Goal: Task Accomplishment & Management: Complete application form

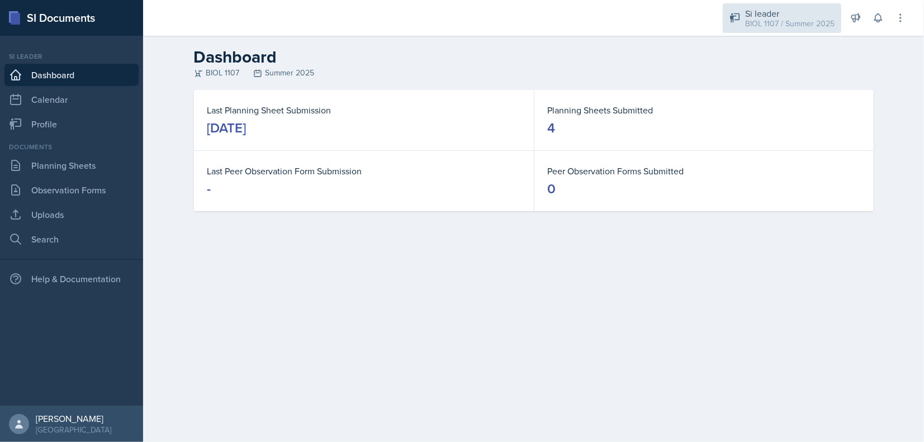
click at [815, 22] on div "BIOL 1107 / Summer 2025" at bounding box center [789, 24] width 89 height 12
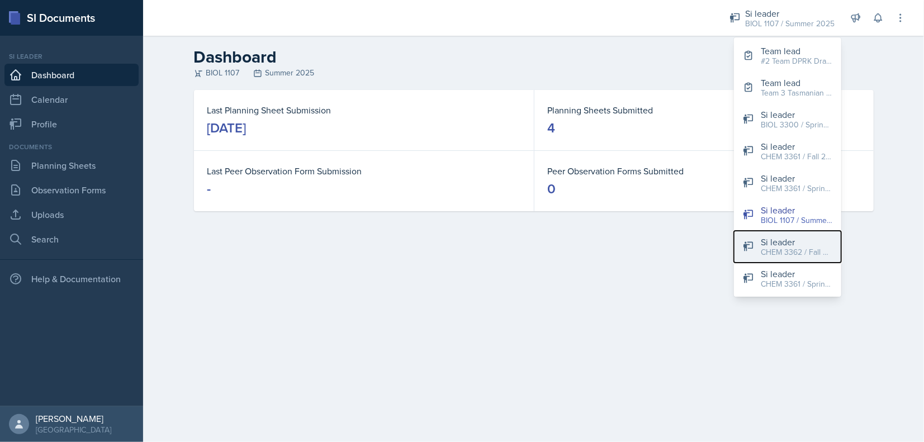
click at [773, 248] on div "CHEM 3362 / Fall 2025" at bounding box center [797, 252] width 72 height 12
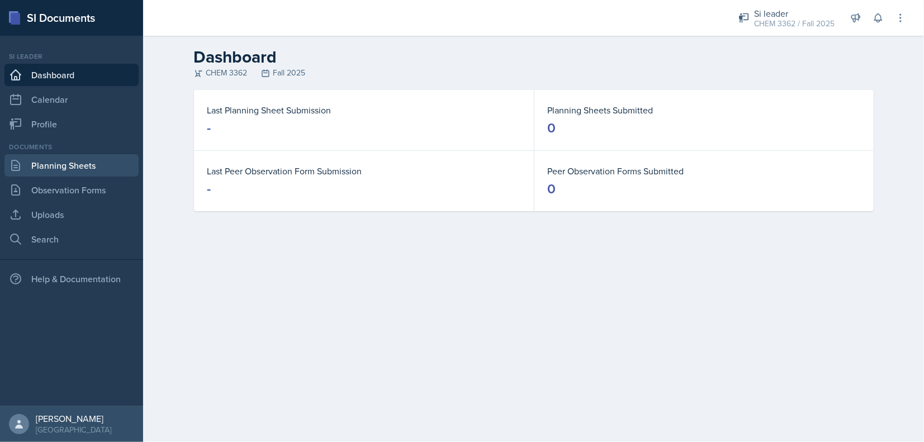
click at [54, 161] on link "Planning Sheets" at bounding box center [71, 165] width 134 height 22
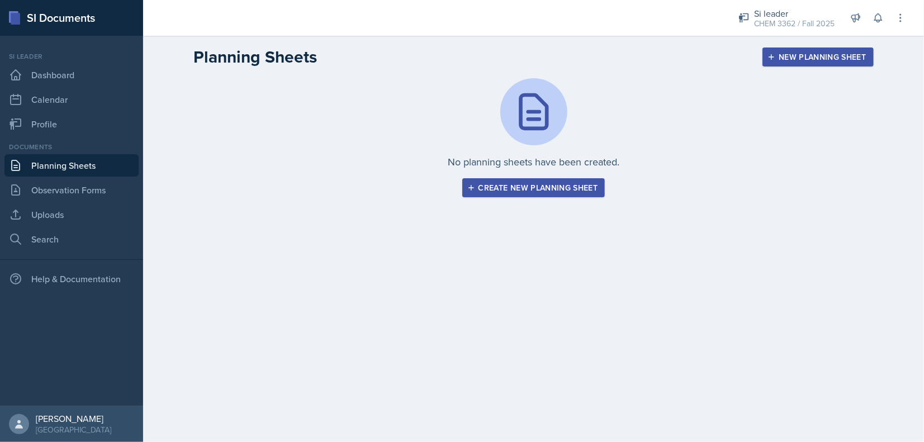
click at [552, 181] on button "Create new planning sheet" at bounding box center [533, 187] width 143 height 19
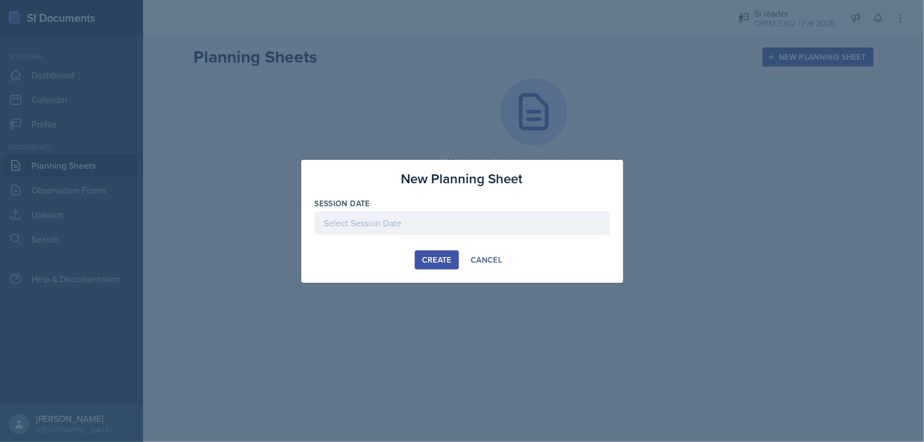
click at [397, 228] on div at bounding box center [462, 222] width 295 height 23
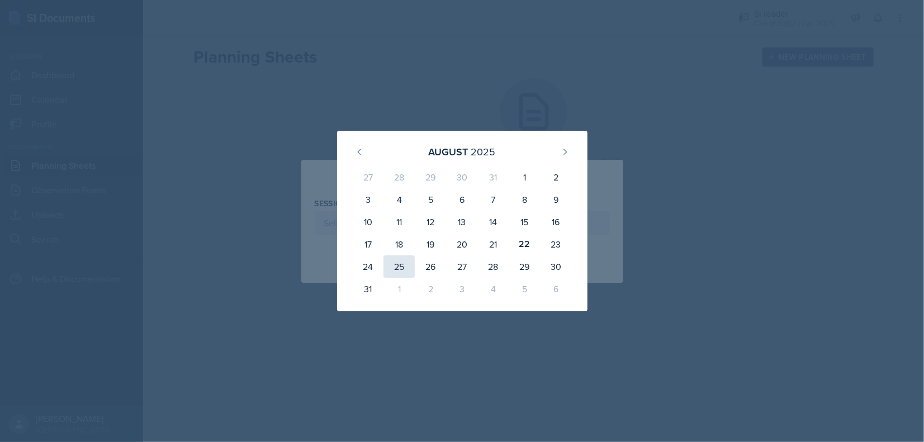
click at [405, 268] on div "25" at bounding box center [398, 266] width 31 height 22
type input "[DATE]"
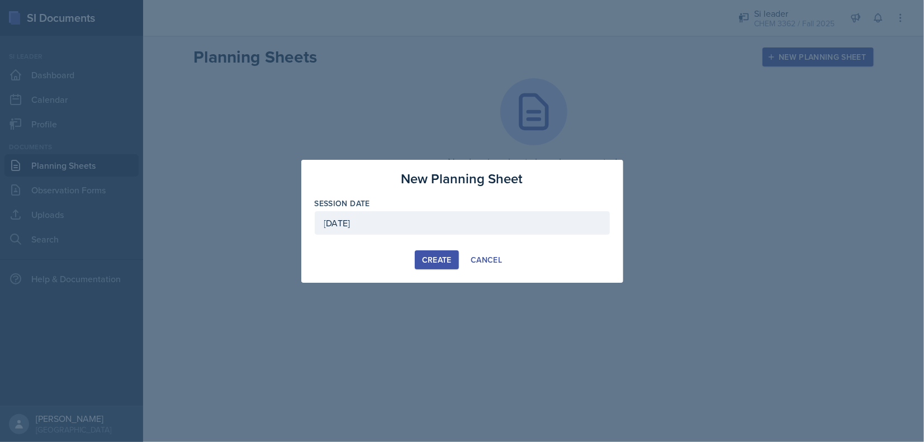
click at [423, 264] on div "Create" at bounding box center [437, 259] width 30 height 9
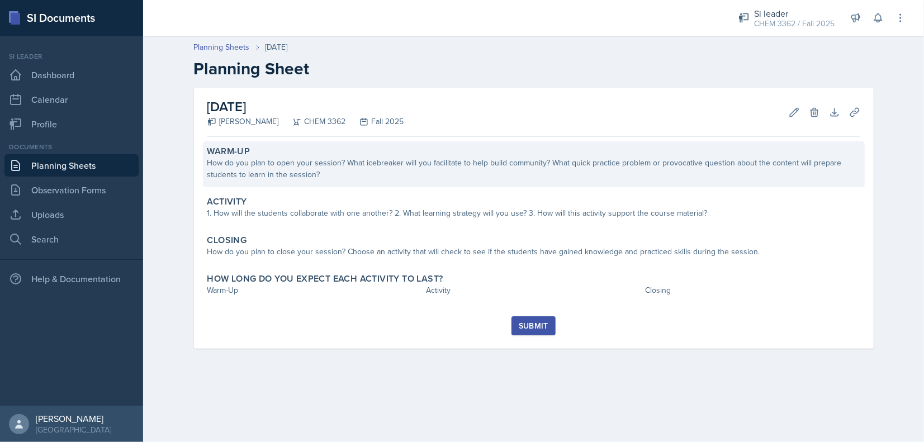
click at [369, 178] on div "How do you plan to open your session? What icebreaker will you facilitate to he…" at bounding box center [533, 168] width 653 height 23
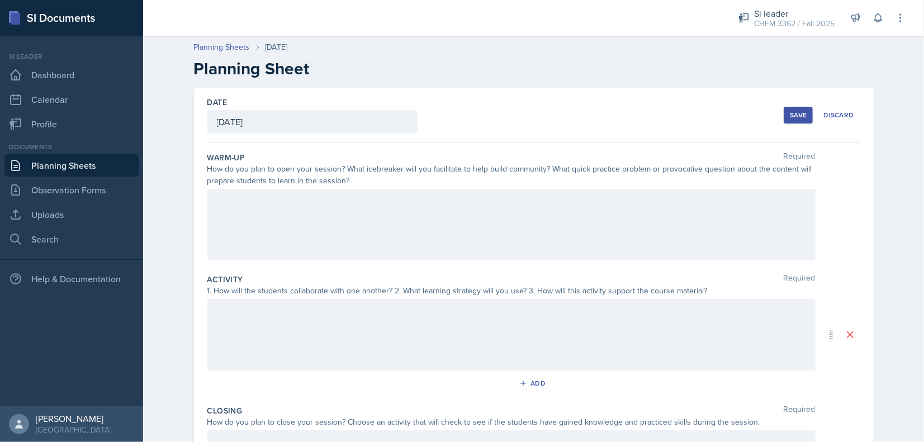
click at [347, 245] on div at bounding box center [511, 225] width 608 height 72
click at [353, 320] on div at bounding box center [511, 335] width 608 height 72
click at [319, 345] on div at bounding box center [511, 335] width 608 height 72
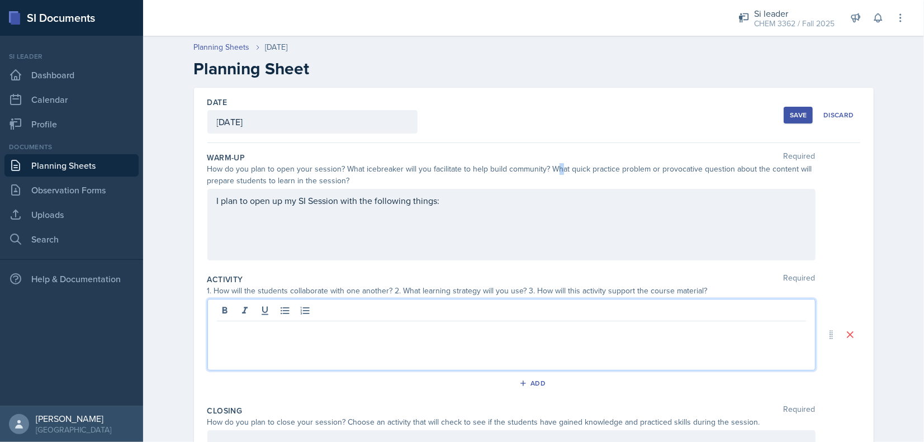
drag, startPoint x: 555, startPoint y: 172, endPoint x: 485, endPoint y: 193, distance: 73.6
click at [552, 172] on div "How do you plan to open your session? What icebreaker will you facilitate to he…" at bounding box center [511, 174] width 608 height 23
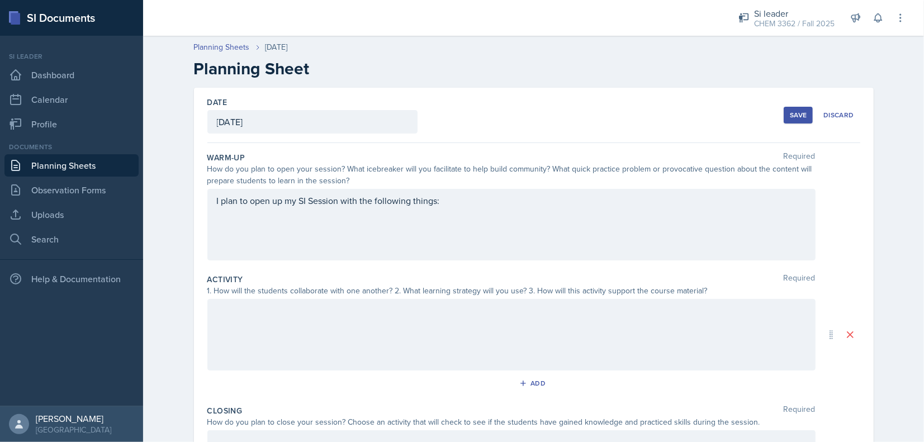
click at [469, 202] on div "I plan to open up my SI Session with the following things:" at bounding box center [511, 225] width 608 height 72
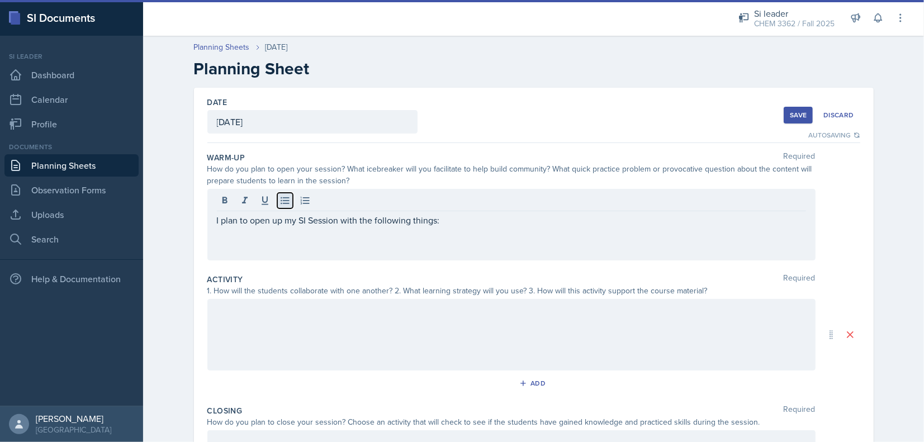
click at [287, 200] on button at bounding box center [285, 201] width 16 height 16
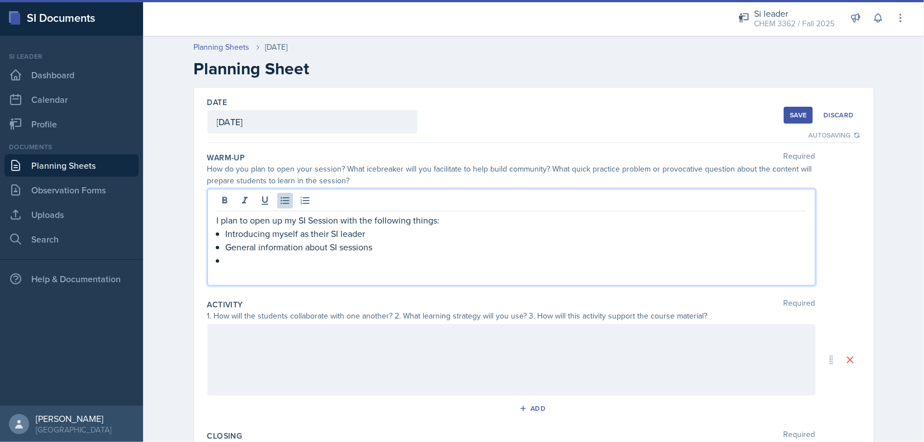
click at [468, 234] on p "Introducing myself as their SI leader" at bounding box center [516, 233] width 580 height 13
click at [438, 219] on p "I plan to open up my SI Session with the following things:" at bounding box center [511, 220] width 589 height 13
drag, startPoint x: 450, startPoint y: 219, endPoint x: 358, endPoint y: 220, distance: 92.2
click at [358, 220] on p "I plan to open up my SI Session with the following things:" at bounding box center [511, 220] width 589 height 13
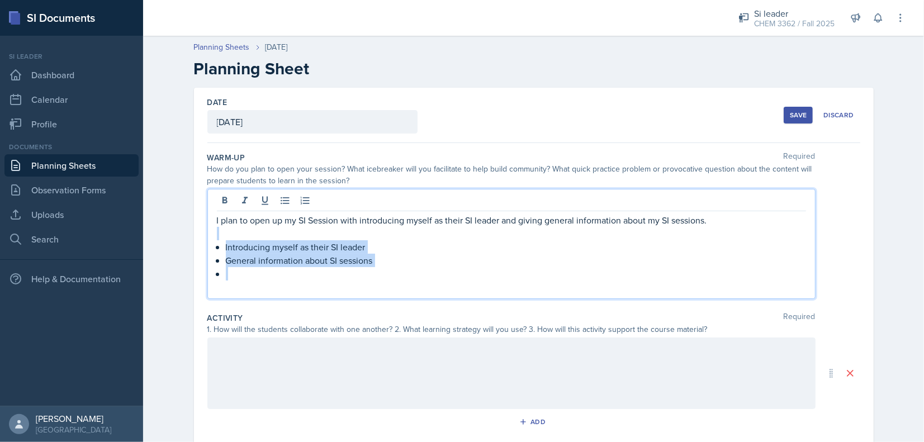
drag, startPoint x: 402, startPoint y: 268, endPoint x: 394, endPoint y: 221, distance: 47.6
click at [209, 235] on div "I plan to open up my SI Session with introducing myself as their SI leader and …" at bounding box center [511, 244] width 608 height 110
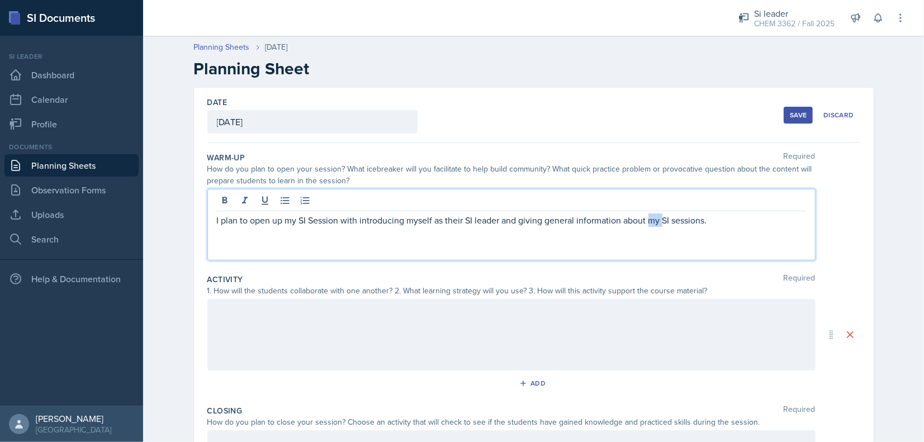
drag, startPoint x: 647, startPoint y: 221, endPoint x: 661, endPoint y: 221, distance: 14.0
click at [661, 221] on p "I plan to open up my SI Session with introducing myself as their SI leader and …" at bounding box center [511, 220] width 589 height 13
click at [710, 220] on p "I plan to open up my SI Session with introducing myself as their SI leader and …" at bounding box center [511, 220] width 589 height 13
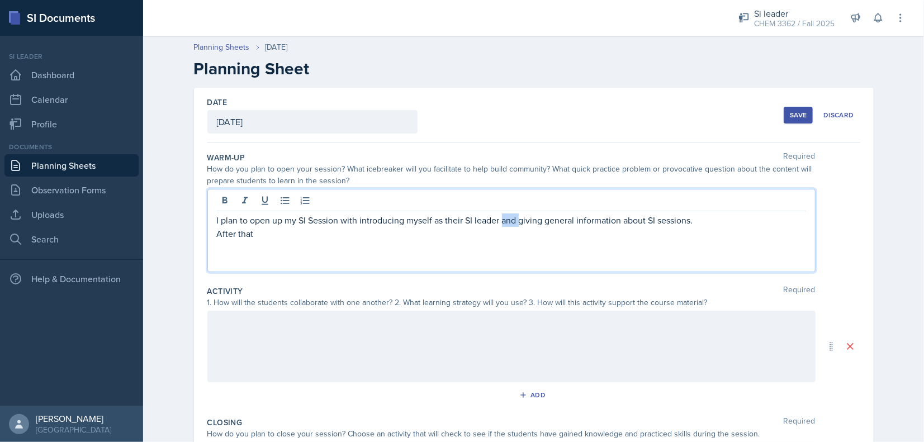
drag, startPoint x: 498, startPoint y: 220, endPoint x: 517, endPoint y: 222, distance: 19.2
click at [517, 222] on p "I plan to open up my SI Session with introducing myself as their SI leader and …" at bounding box center [511, 220] width 589 height 13
click at [697, 217] on p "I plan to open up my SI Session with introducing myself as their SI leader, giv…" at bounding box center [511, 220] width 589 height 13
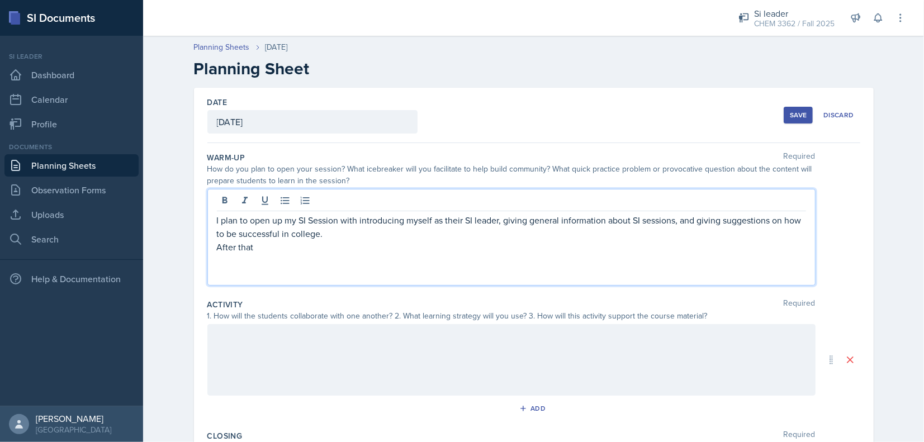
click at [267, 244] on p "After that" at bounding box center [511, 246] width 589 height 13
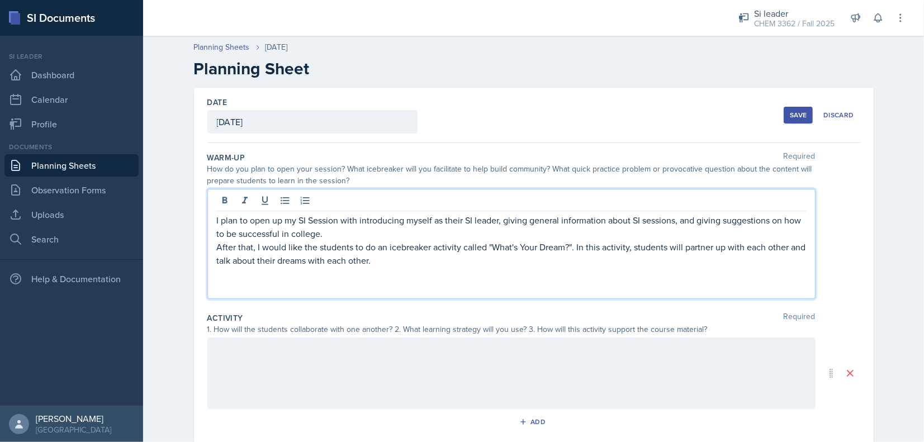
click at [783, 246] on p "After that, I would like the students to do an icebreaker activity called "What…" at bounding box center [511, 253] width 589 height 27
drag, startPoint x: 786, startPoint y: 246, endPoint x: 811, endPoint y: 258, distance: 27.5
click at [811, 258] on div "I plan to open up my SI Session with introducing myself as their SI leader, giv…" at bounding box center [511, 244] width 608 height 110
drag, startPoint x: 229, startPoint y: 259, endPoint x: 203, endPoint y: 258, distance: 25.8
click at [207, 258] on div "I plan to open up my SI Session with introducing myself as their SI leader, giv…" at bounding box center [511, 244] width 608 height 110
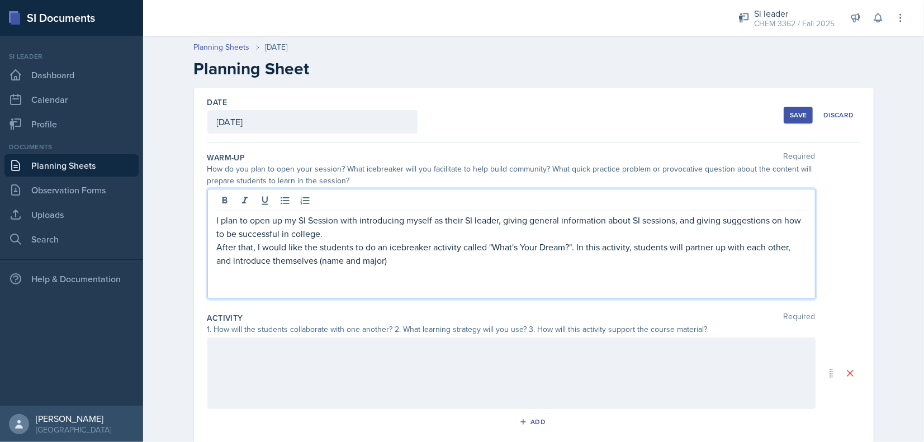
click at [794, 248] on p "After that, I would like the students to do an icebreaker activity called "What…" at bounding box center [511, 253] width 589 height 27
click at [475, 256] on p "After that, I would like the students to do an icebreaker activity called "What…" at bounding box center [511, 253] width 589 height 27
click at [590, 264] on p "After that, I would like the students to do an icebreaker activity called "What…" at bounding box center [511, 253] width 589 height 27
click at [620, 258] on p "After that, I would like the students to do an icebreaker activity called "What…" at bounding box center [511, 253] width 589 height 27
click at [696, 258] on p "After that, I would like the students to do an icebreaker activity called "What…" at bounding box center [511, 253] width 589 height 27
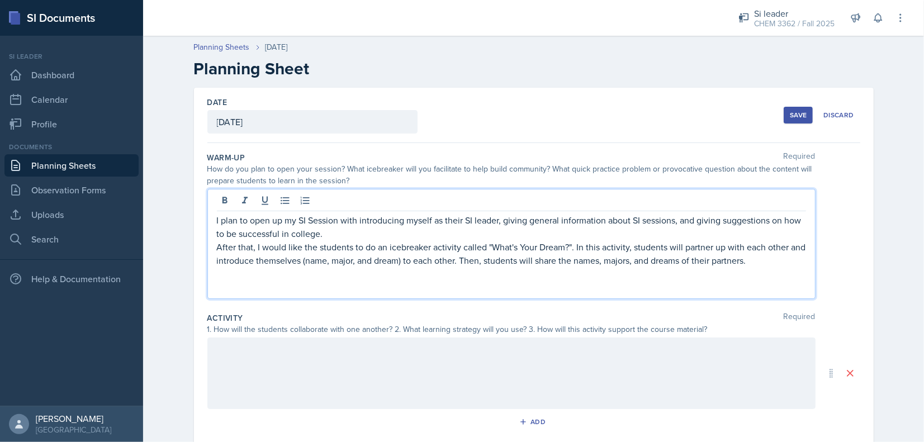
click at [630, 303] on div "Warm-Up Required How do you plan to open your session? What icebreaker will you…" at bounding box center [533, 228] width 653 height 160
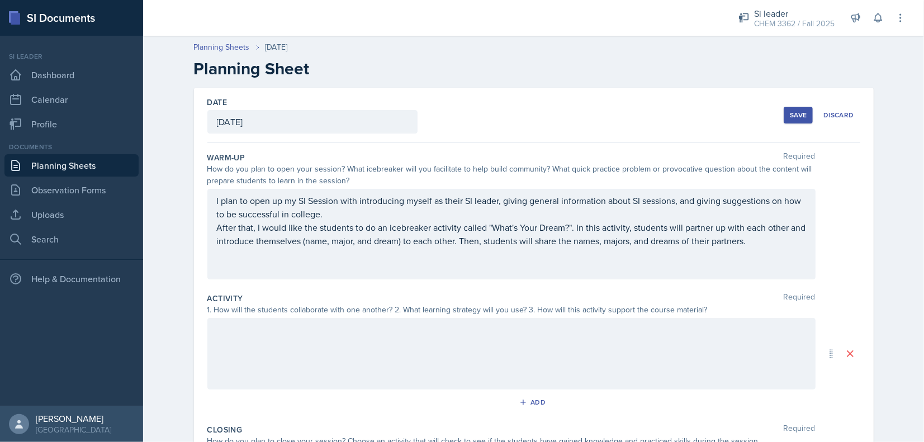
click at [582, 283] on div "Warm-Up Required How do you plan to open your session? What icebreaker will you…" at bounding box center [533, 218] width 653 height 141
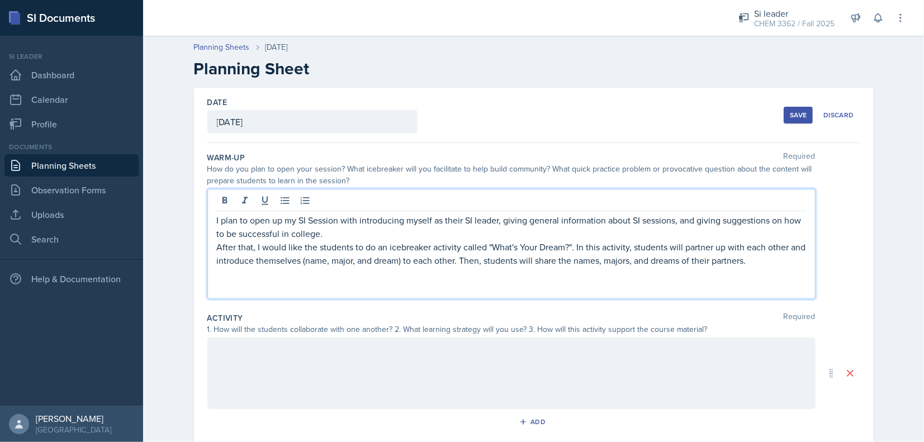
click at [528, 257] on div "I plan to open up my SI Session with introducing myself as their SI leader, giv…" at bounding box center [511, 254] width 589 height 80
click at [561, 273] on p at bounding box center [511, 273] width 589 height 13
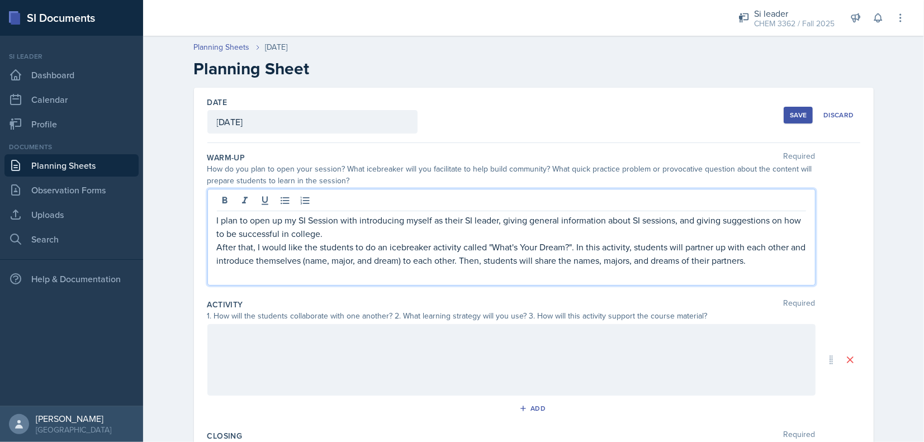
click at [467, 278] on p at bounding box center [511, 273] width 589 height 13
click at [448, 364] on div at bounding box center [511, 360] width 608 height 72
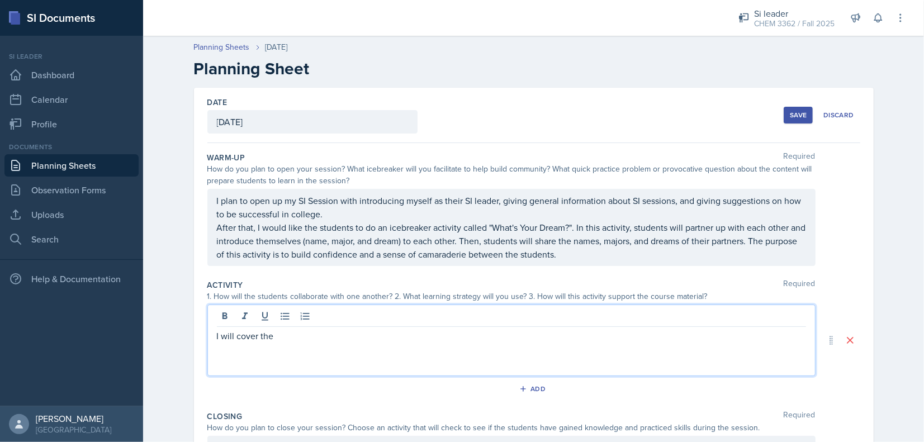
click at [790, 115] on div "Save" at bounding box center [798, 115] width 17 height 9
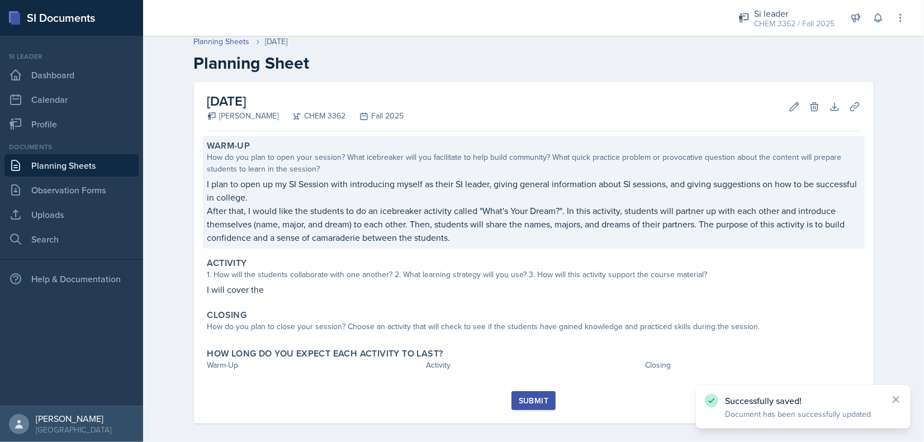
scroll to position [13, 0]
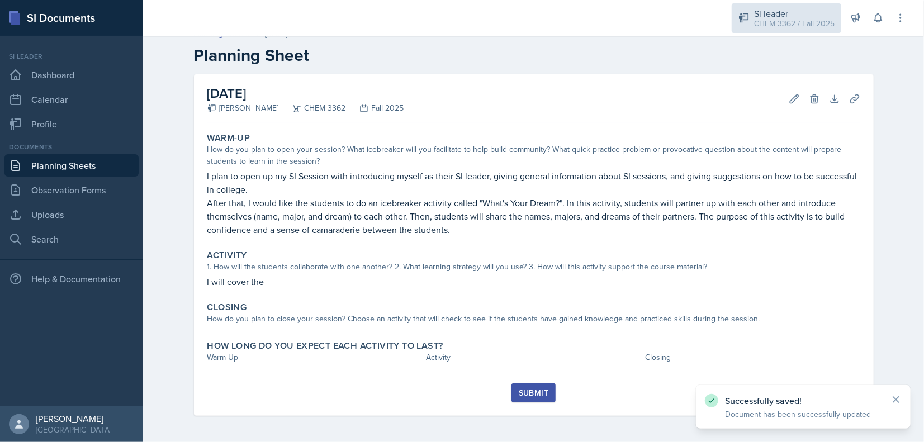
click at [779, 25] on div "CHEM 3362 / Fall 2025" at bounding box center [794, 24] width 80 height 12
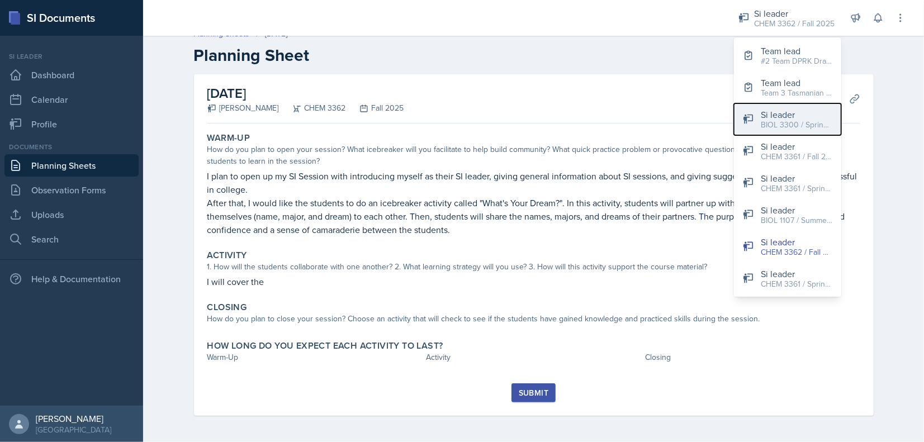
click at [802, 120] on div "BIOL 3300 / Spring 2025" at bounding box center [797, 125] width 72 height 12
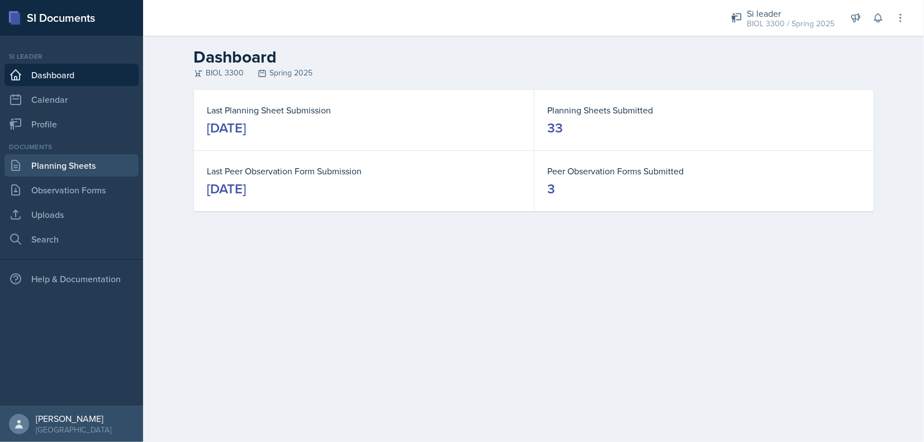
click at [54, 169] on link "Planning Sheets" at bounding box center [71, 165] width 134 height 22
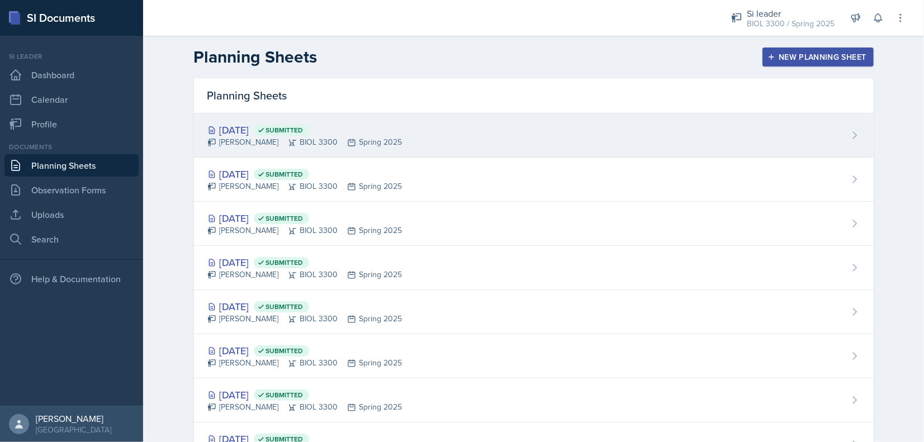
click at [276, 150] on div "[DATE] Submitted [PERSON_NAME] BIOL 3300 Spring 2025" at bounding box center [534, 135] width 680 height 44
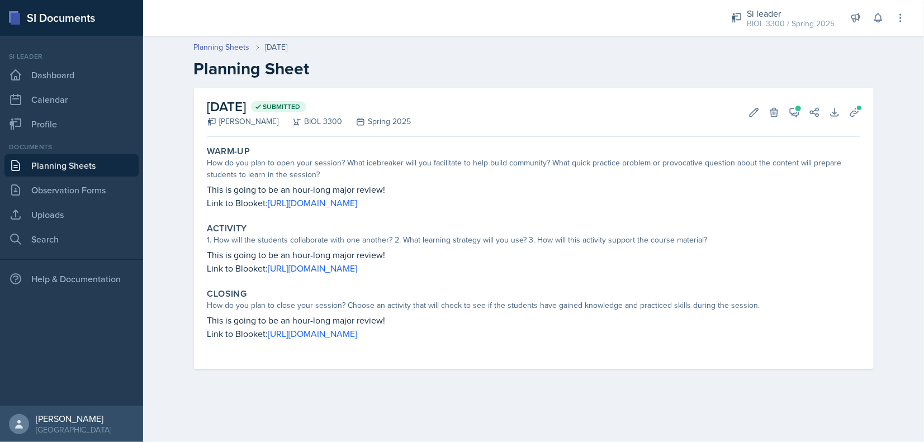
click at [88, 159] on link "Planning Sheets" at bounding box center [71, 165] width 134 height 22
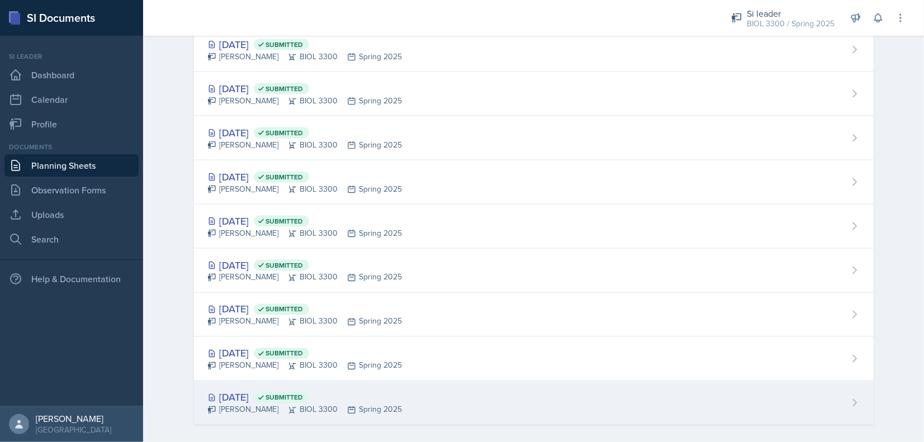
scroll to position [1148, 0]
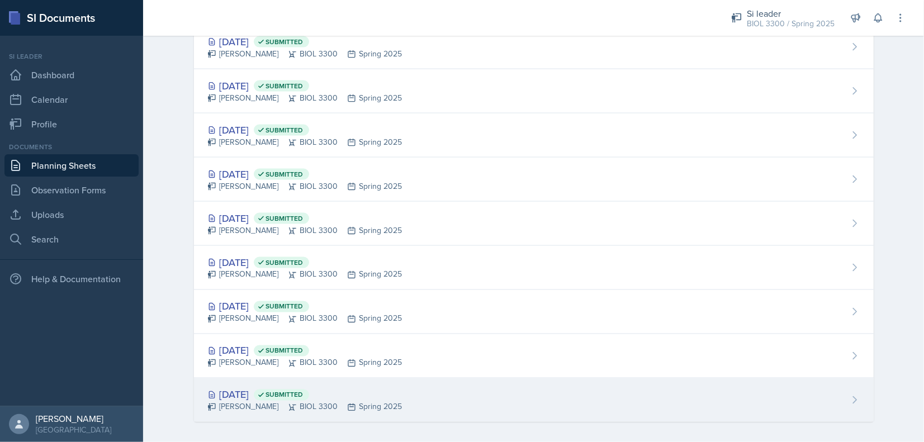
click at [288, 403] on icon at bounding box center [292, 407] width 9 height 9
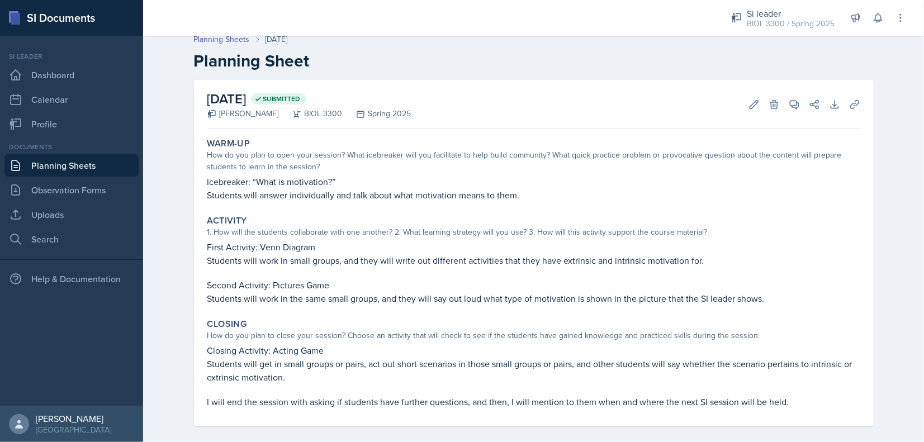
scroll to position [18, 0]
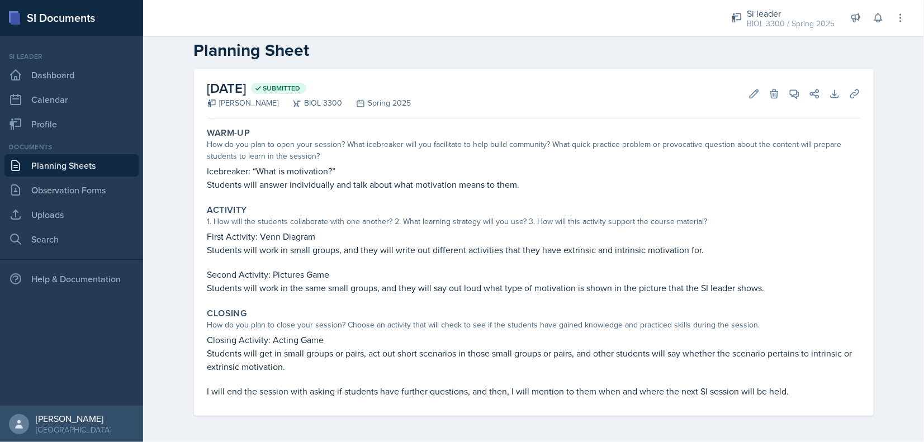
click at [101, 170] on link "Planning Sheets" at bounding box center [71, 165] width 134 height 22
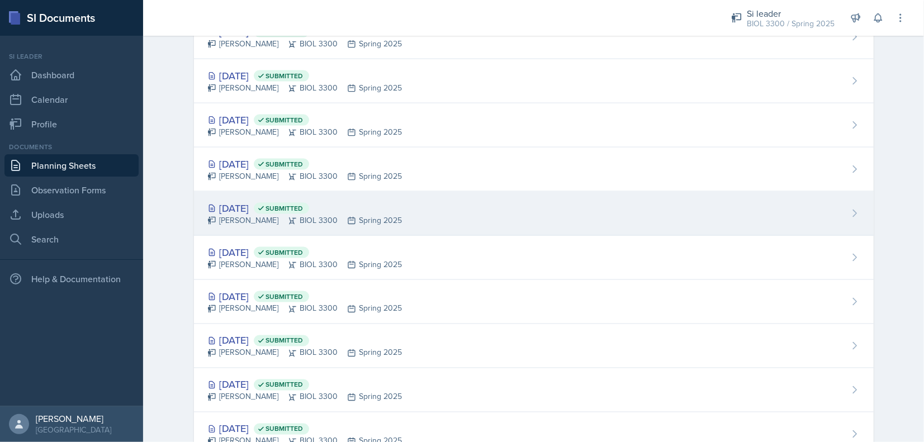
scroll to position [1148, 0]
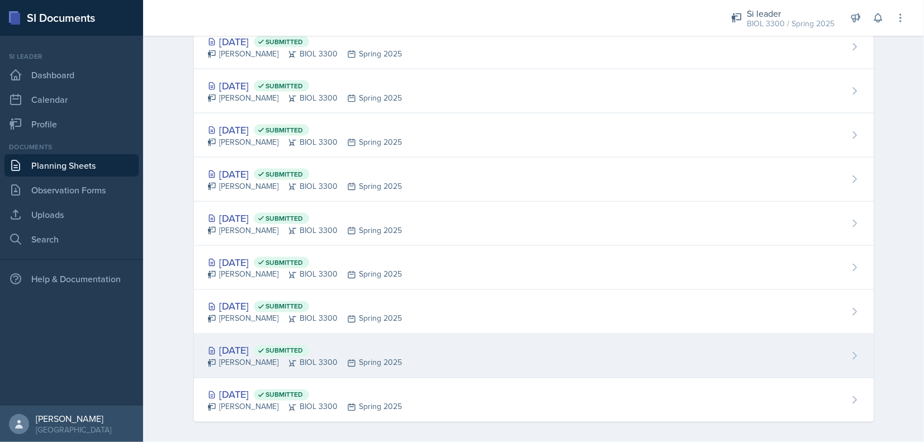
click at [279, 334] on div "[DATE] Submitted [PERSON_NAME] BIOL 3300 Spring 2025" at bounding box center [534, 356] width 680 height 44
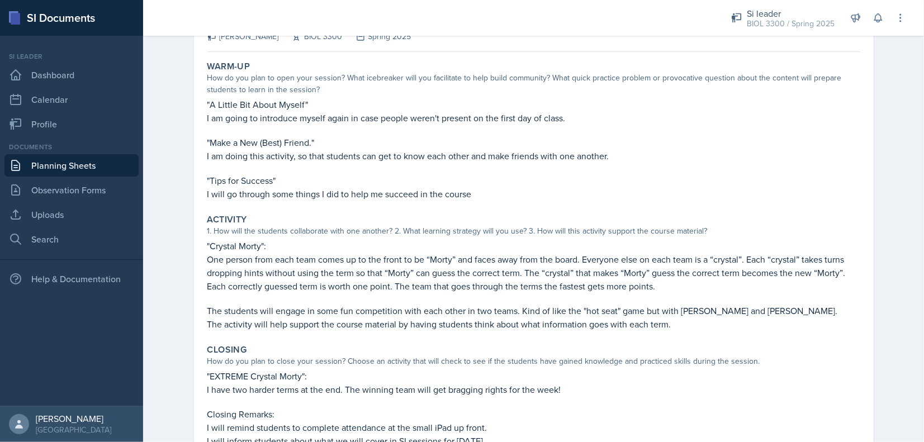
scroll to position [112, 0]
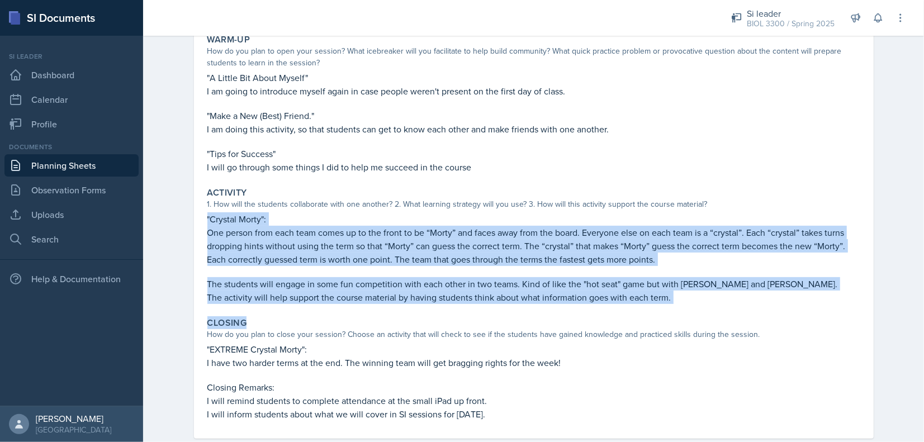
drag, startPoint x: 202, startPoint y: 221, endPoint x: 716, endPoint y: 315, distance: 522.2
click at [716, 315] on div "Warm-Up How do you plan to open your session? What icebreaker will you facilita…" at bounding box center [533, 234] width 653 height 409
click at [51, 164] on link "Planning Sheets" at bounding box center [71, 165] width 134 height 22
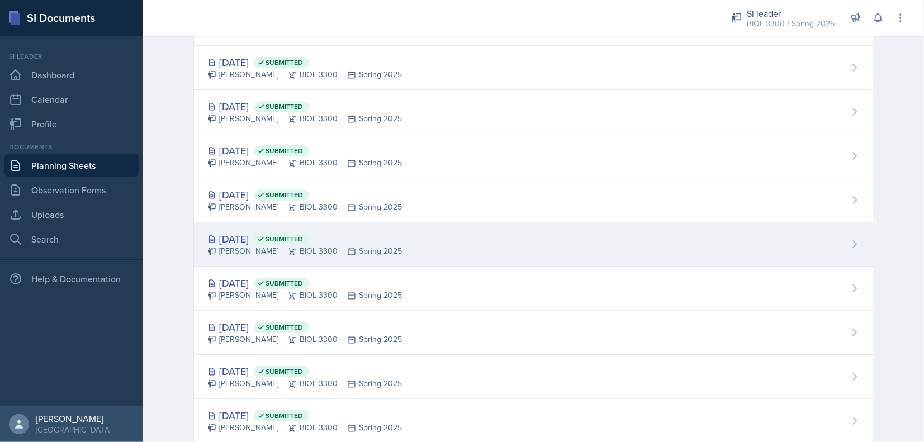
click at [248, 252] on div "[PERSON_NAME] BIOL 3300 Spring 2025" at bounding box center [304, 251] width 195 height 12
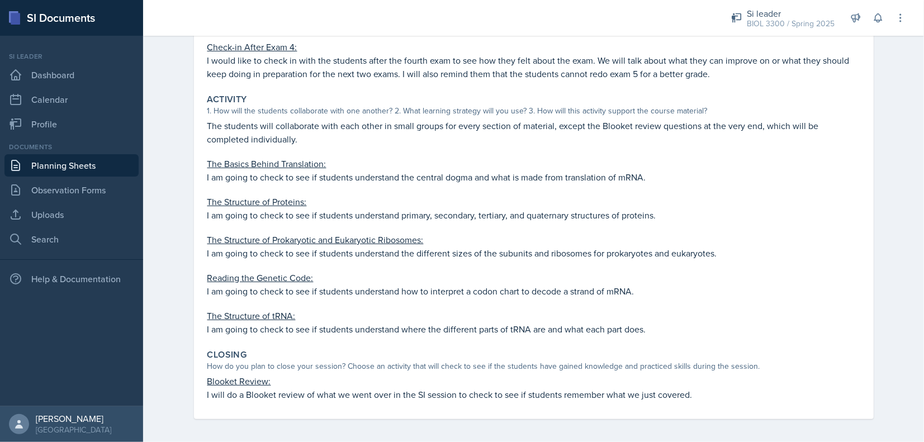
scroll to position [146, 0]
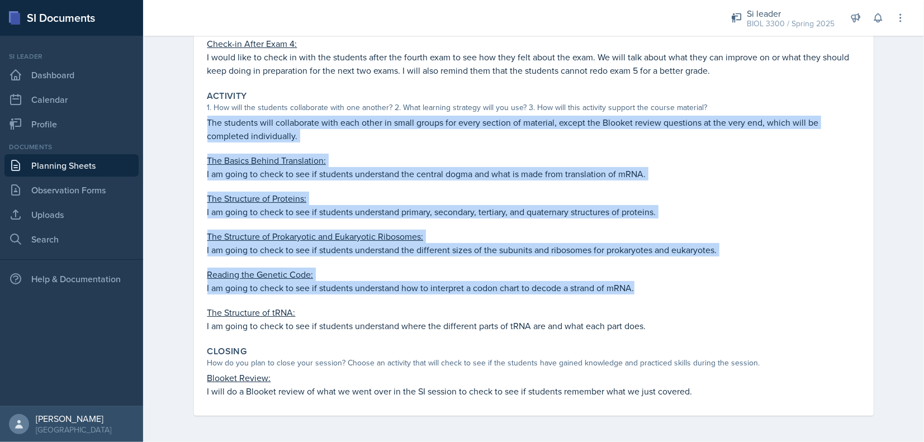
drag, startPoint x: 205, startPoint y: 128, endPoint x: 669, endPoint y: 286, distance: 490.7
click at [669, 286] on div "The students will collaborate with each other in small groups for every section…" at bounding box center [533, 224] width 653 height 217
copy div "The students will collaborate with each other in small groups for every section…"
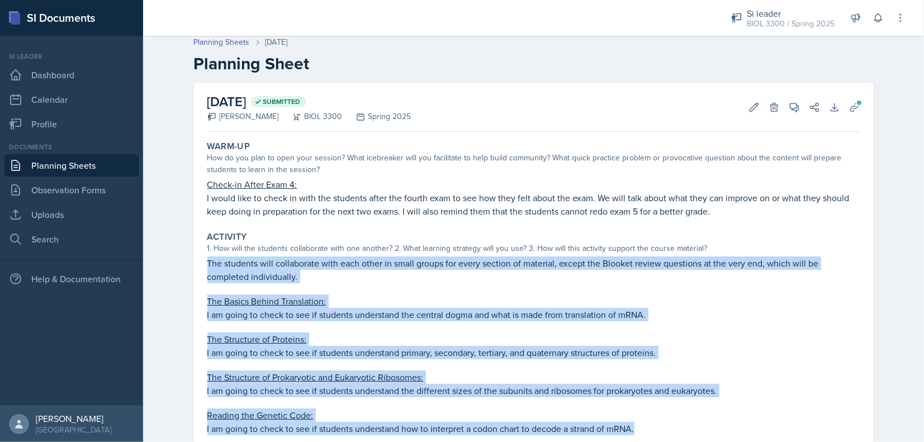
scroll to position [0, 0]
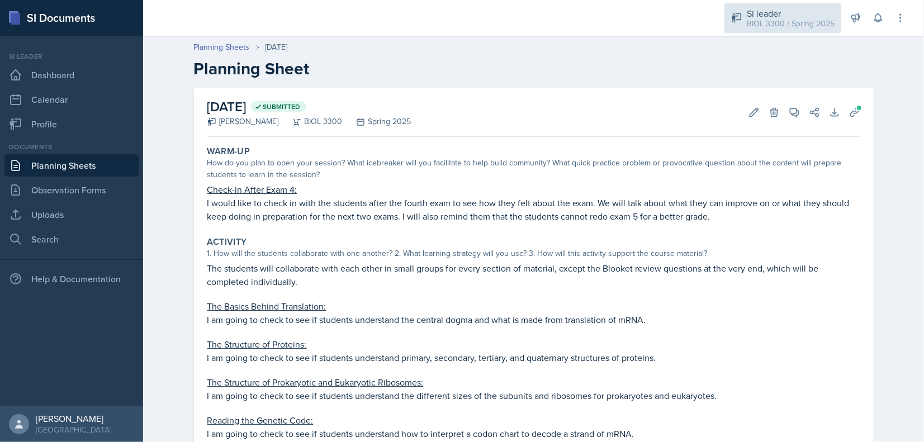
click at [769, 22] on div "BIOL 3300 / Spring 2025" at bounding box center [791, 24] width 88 height 12
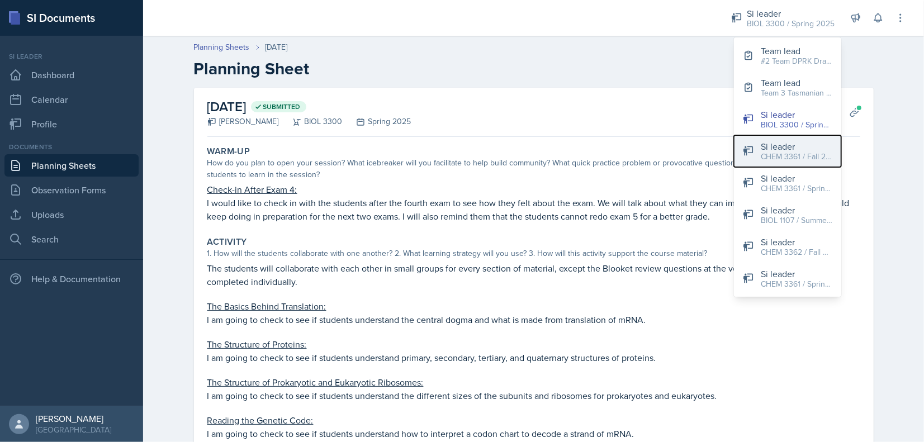
click at [785, 150] on div "Si leader" at bounding box center [797, 146] width 72 height 13
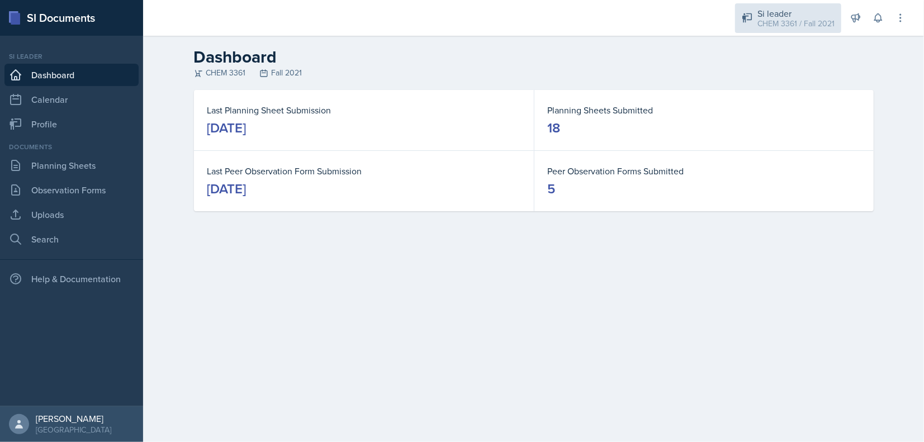
click at [770, 25] on div "CHEM 3361 / Fall 2021" at bounding box center [795, 24] width 77 height 12
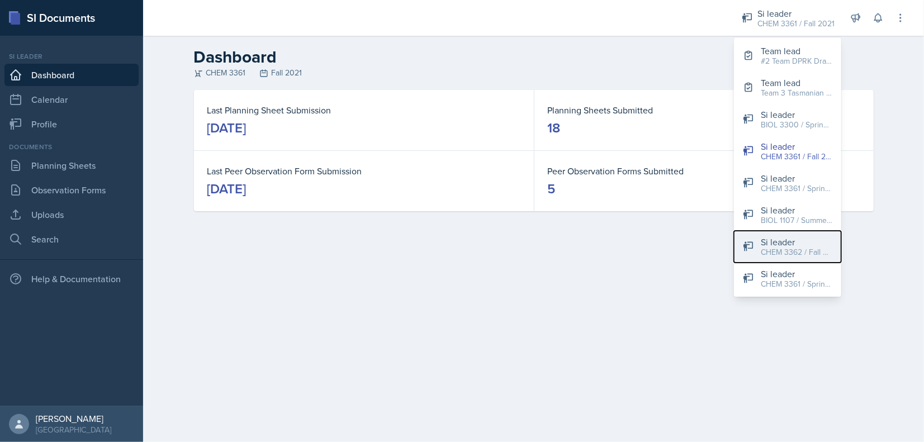
click at [788, 258] on button "Si leader CHEM 3362 / Fall 2025" at bounding box center [787, 247] width 107 height 32
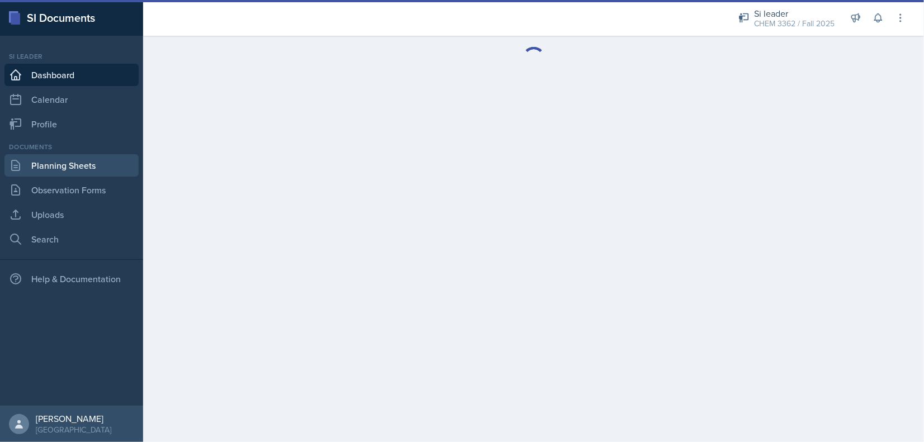
click at [65, 164] on link "Planning Sheets" at bounding box center [71, 165] width 134 height 22
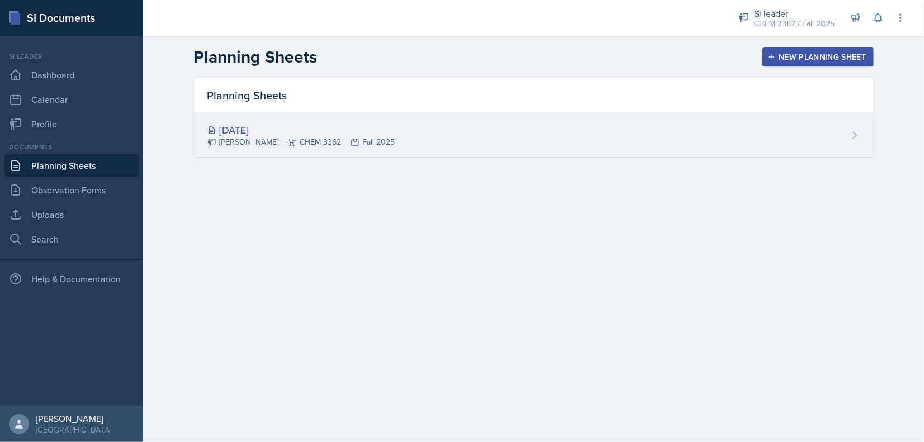
click at [298, 145] on div "[PERSON_NAME] CHEM 3362 Fall 2025" at bounding box center [301, 142] width 188 height 12
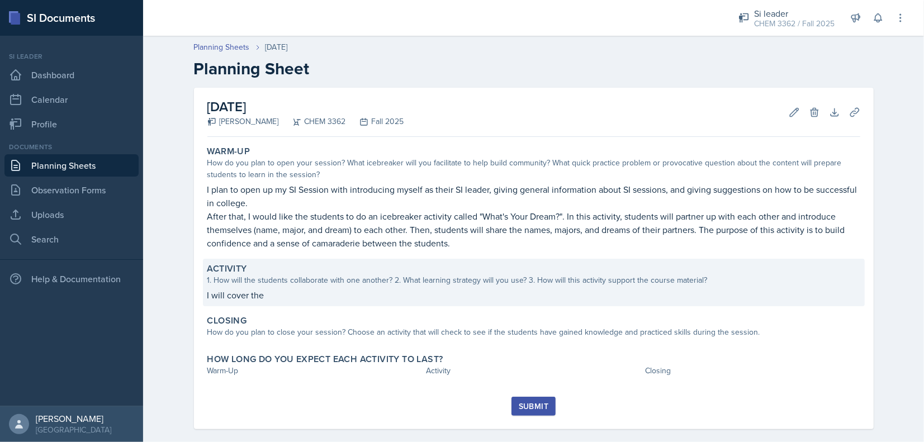
click at [251, 295] on p "I will cover the" at bounding box center [533, 294] width 653 height 13
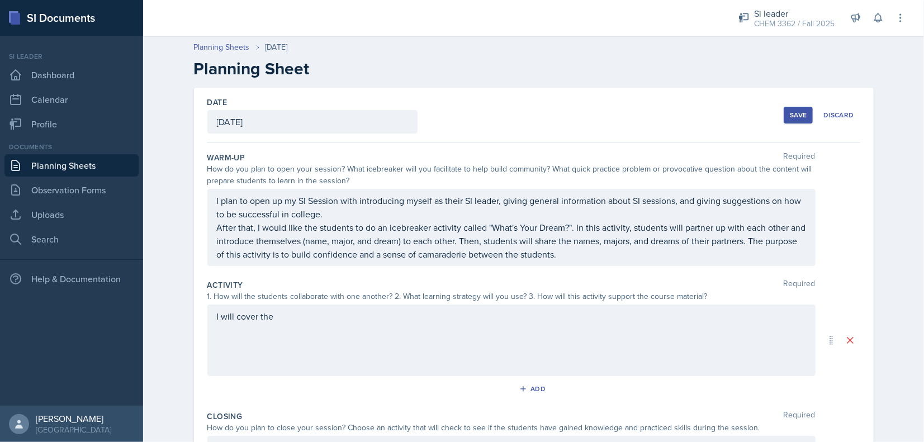
click at [269, 324] on div "I will cover the" at bounding box center [511, 341] width 608 height 72
click at [0, 0] on div at bounding box center [0, 0] width 0 height 0
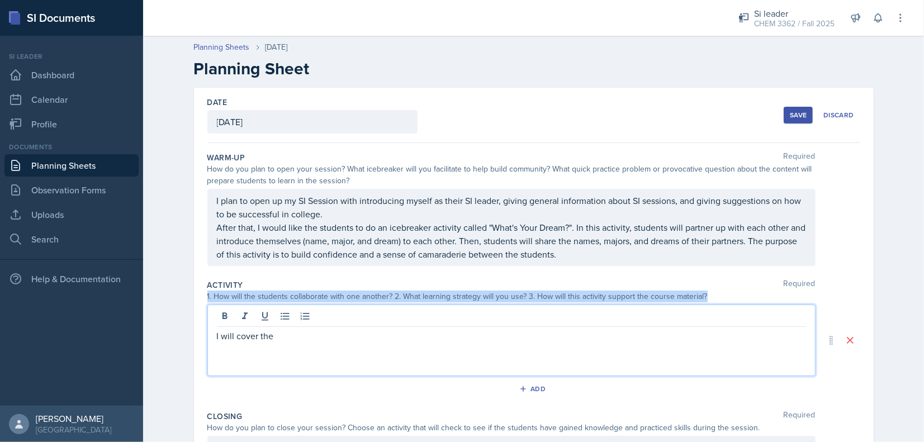
click at [269, 324] on div at bounding box center [511, 318] width 589 height 18
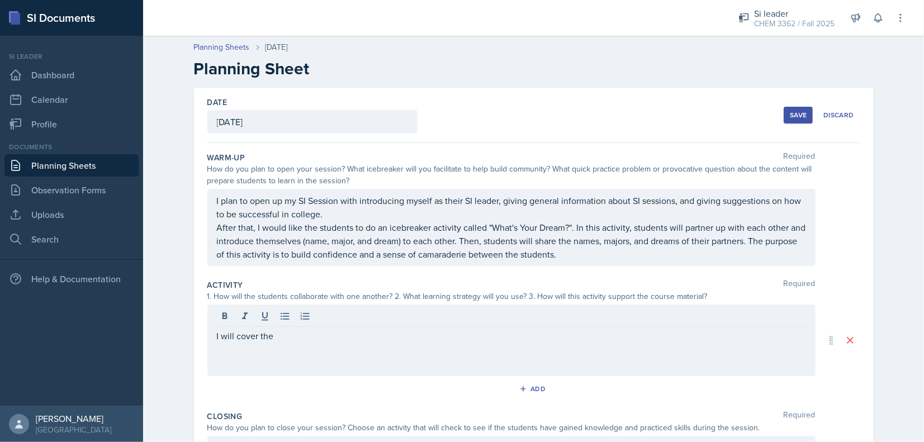
click at [234, 342] on div "I will cover the" at bounding box center [511, 341] width 608 height 72
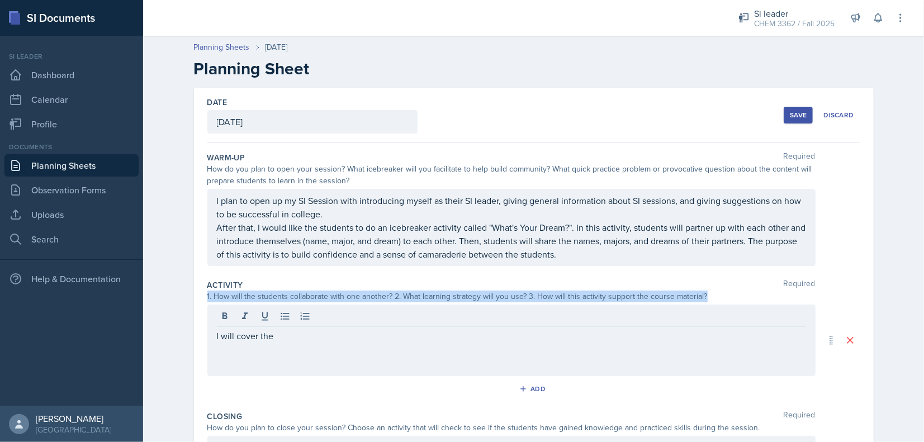
click at [234, 342] on div "I will cover the" at bounding box center [511, 341] width 608 height 72
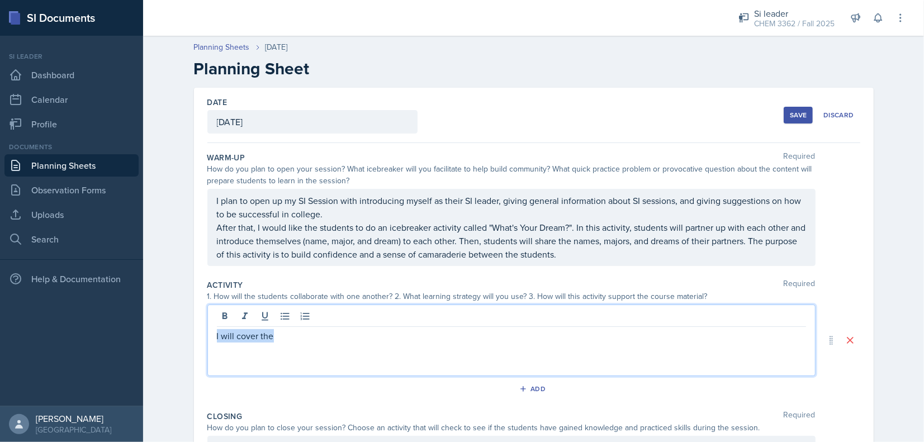
drag, startPoint x: 288, startPoint y: 336, endPoint x: 149, endPoint y: 334, distance: 139.2
click at [149, 334] on div "Planning Sheets [DATE] Planning Sheet Date [DATE] [DATE] 27 28 29 30 31 1 2 3 4…" at bounding box center [533, 322] width 781 height 584
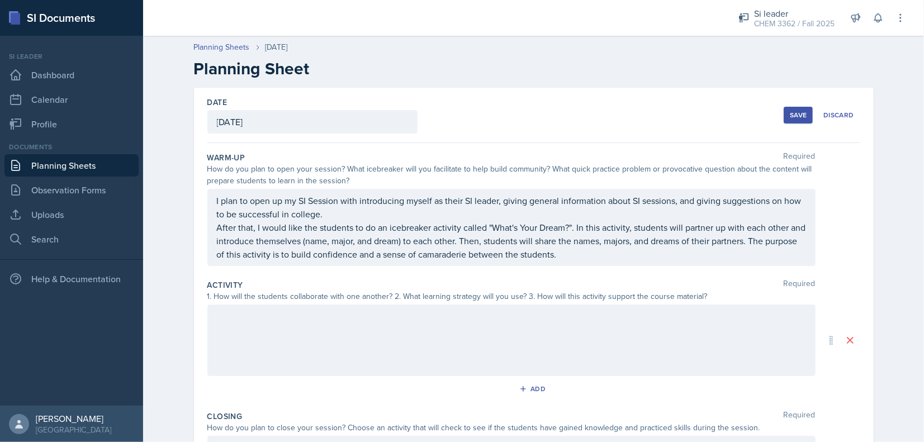
drag, startPoint x: 222, startPoint y: 326, endPoint x: 216, endPoint y: 324, distance: 6.5
click at [216, 324] on div at bounding box center [511, 341] width 608 height 72
drag, startPoint x: 215, startPoint y: 317, endPoint x: 224, endPoint y: 336, distance: 20.7
click at [224, 336] on p at bounding box center [511, 335] width 589 height 13
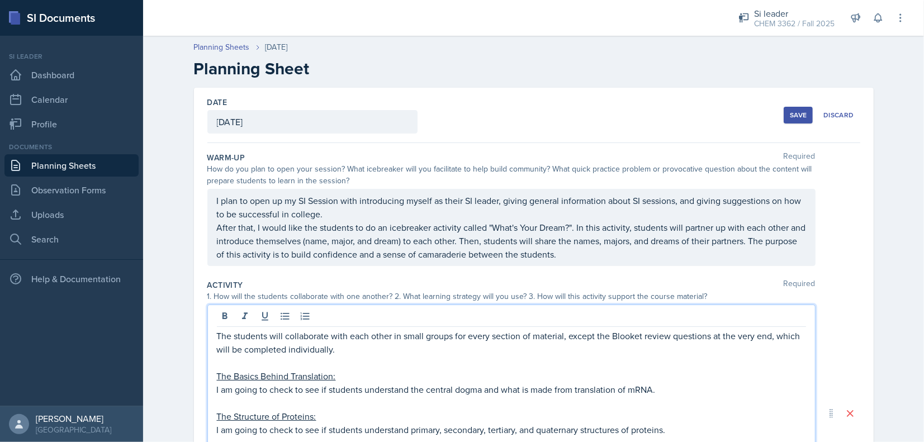
scroll to position [76, 0]
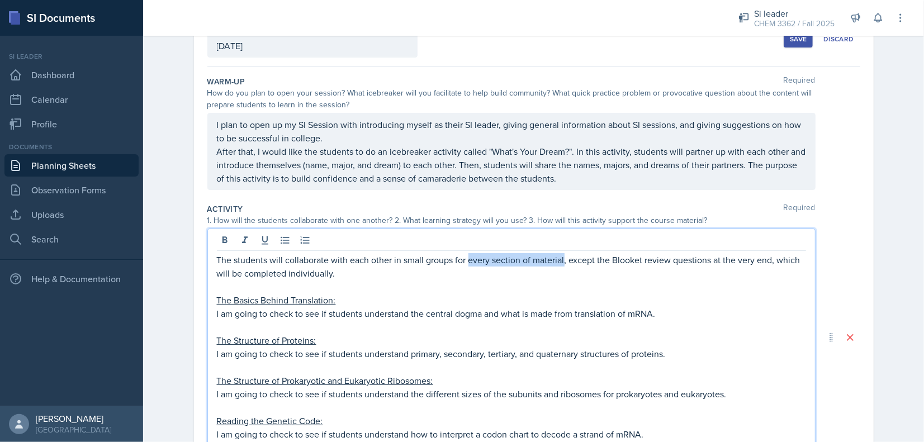
drag, startPoint x: 561, startPoint y: 257, endPoint x: 464, endPoint y: 263, distance: 96.9
click at [464, 263] on p "The students will collaborate with each other in small groups for every section…" at bounding box center [511, 266] width 589 height 27
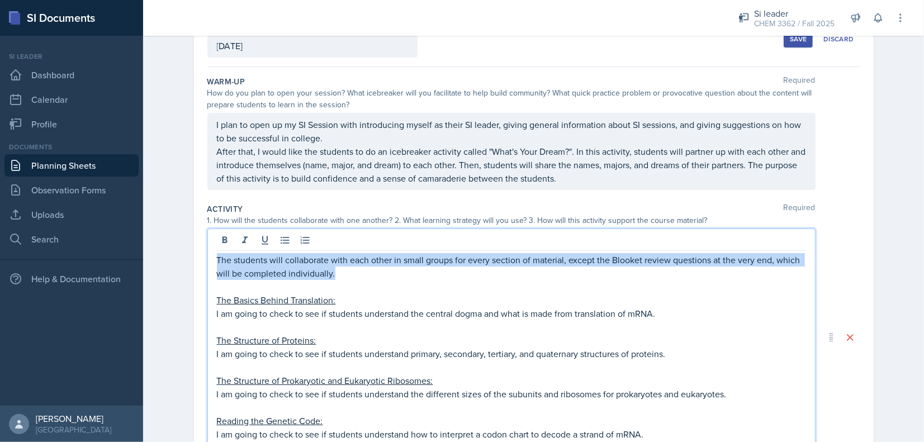
drag, startPoint x: 485, startPoint y: 269, endPoint x: 186, endPoint y: 253, distance: 300.0
click at [186, 253] on div "Date [DATE] [DATE] 27 28 29 30 31 1 2 3 4 5 6 7 8 9 10 11 12 13 14 15 16 17 18 …" at bounding box center [533, 348] width 715 height 672
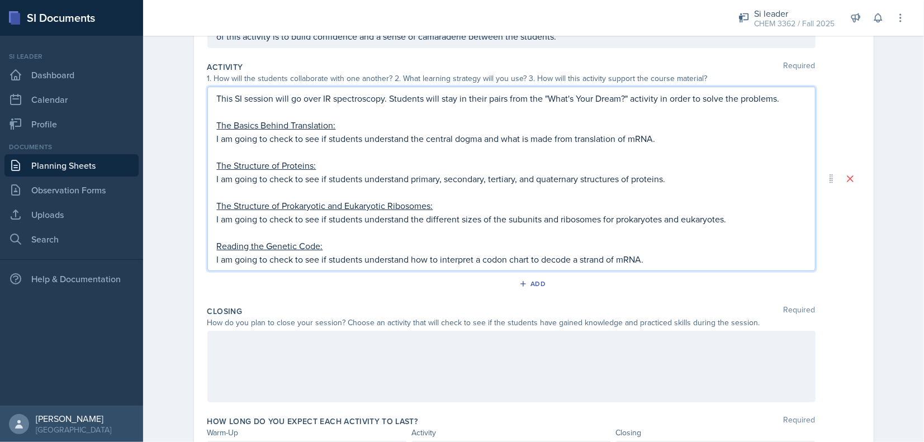
scroll to position [224, 0]
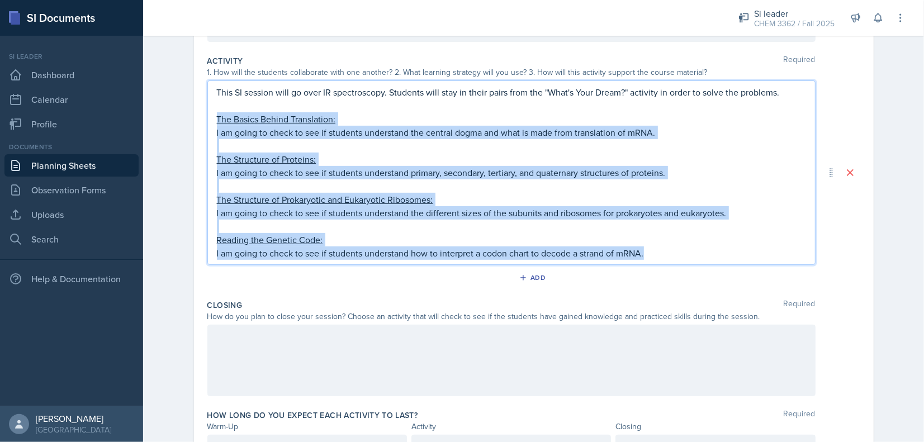
drag, startPoint x: 629, startPoint y: 245, endPoint x: 207, endPoint y: 113, distance: 442.0
click at [207, 113] on div "This SI session will go over IR spectroscopy. Students will stay in their pairs…" at bounding box center [511, 172] width 608 height 184
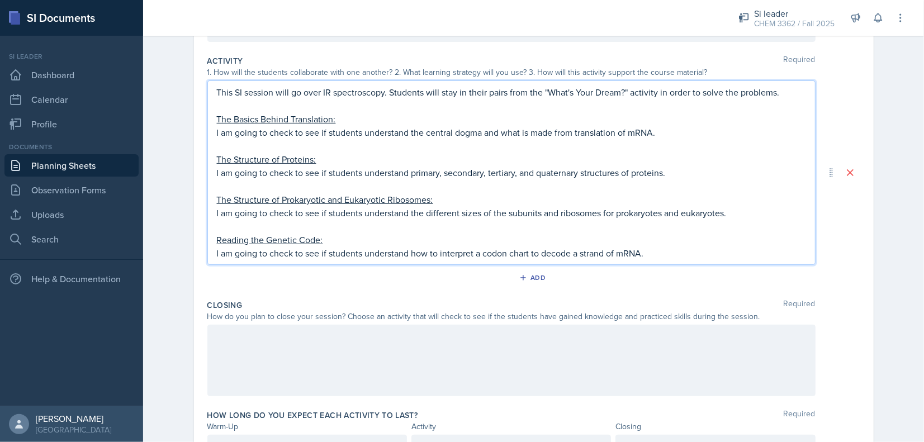
scroll to position [170, 0]
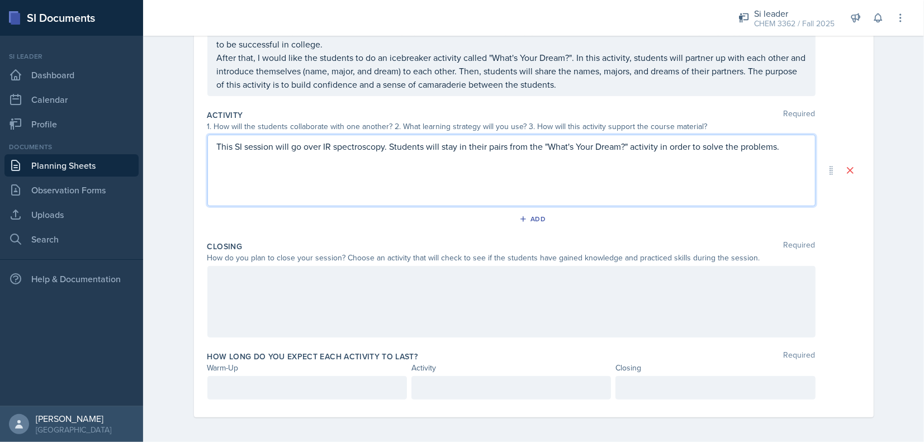
click at [277, 186] on div "This SI session will go over IR spectroscopy. Students will stay in their pairs…" at bounding box center [511, 171] width 608 height 72
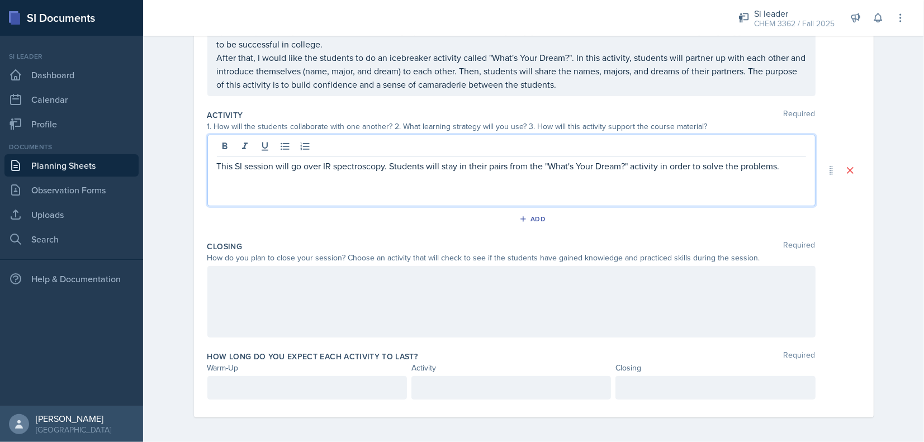
click at [269, 191] on div "This SI session will go over IR spectroscopy. Students will stay in their pairs…" at bounding box center [511, 171] width 608 height 72
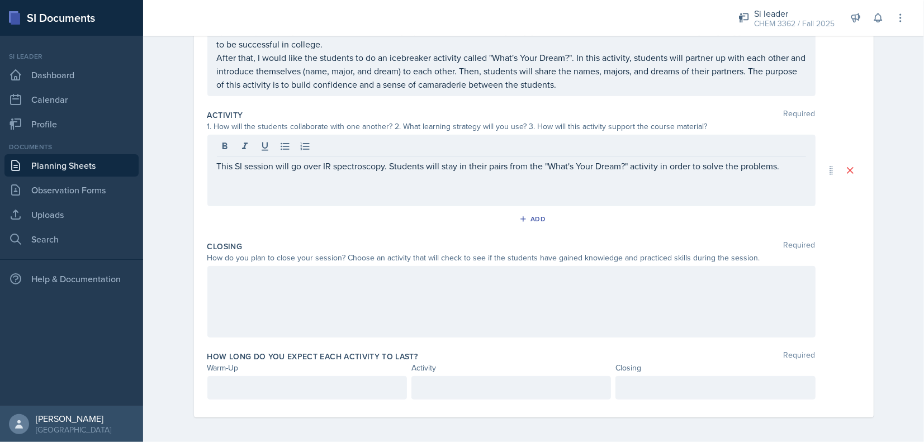
click at [497, 194] on div "This SI session will go over IR spectroscopy. Students will stay in their pairs…" at bounding box center [511, 171] width 608 height 72
click at [495, 197] on div "This SI session will go over IR spectroscopy. Students will stay in their pairs…" at bounding box center [511, 171] width 608 height 72
click at [353, 304] on div at bounding box center [511, 302] width 608 height 72
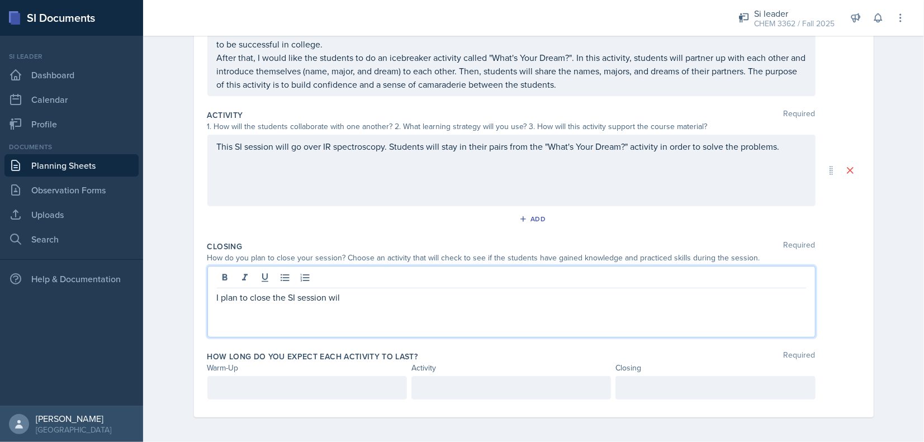
click at [788, 146] on div "This SI session will go over IR spectroscopy. Students will stay in their pairs…" at bounding box center [511, 171] width 608 height 72
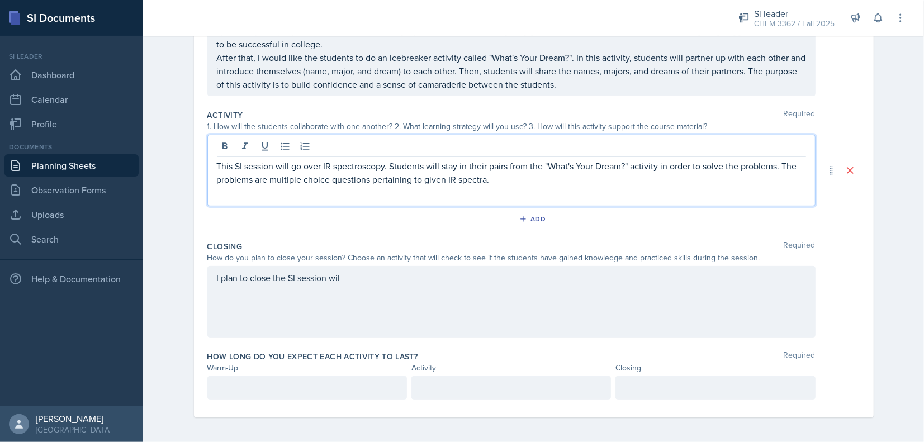
click at [376, 292] on div "I plan to close the SI session wil" at bounding box center [511, 302] width 608 height 72
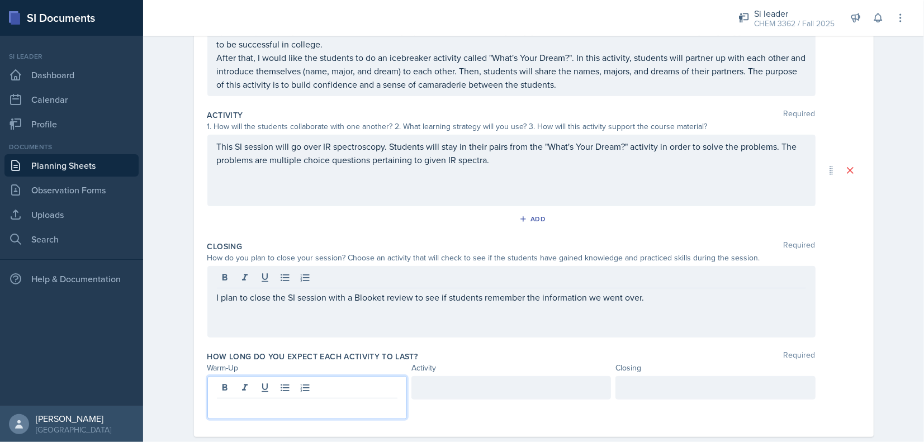
scroll to position [189, 0]
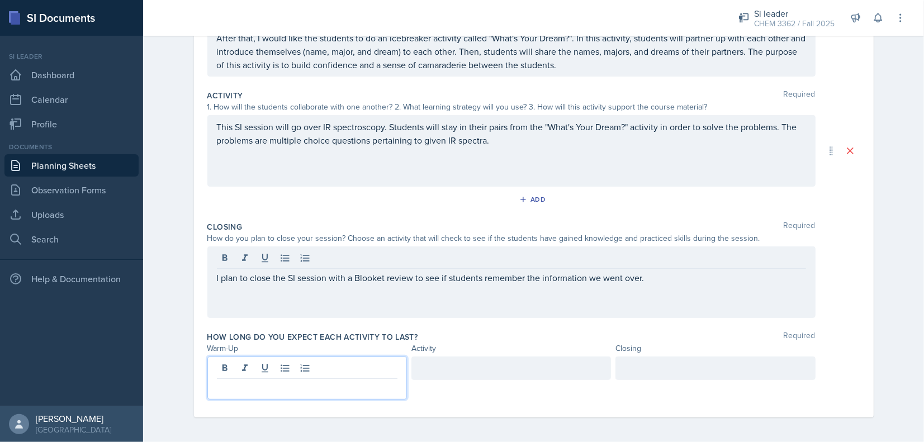
click at [334, 387] on p at bounding box center [307, 387] width 181 height 13
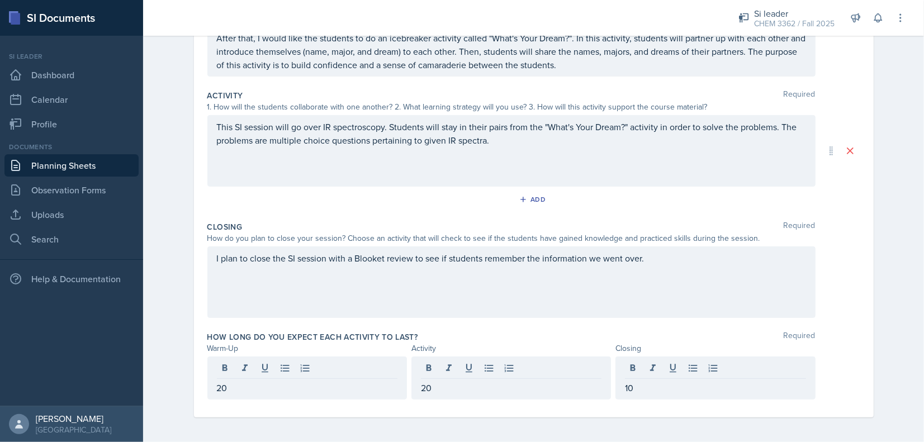
click at [235, 394] on div "20" at bounding box center [307, 378] width 200 height 43
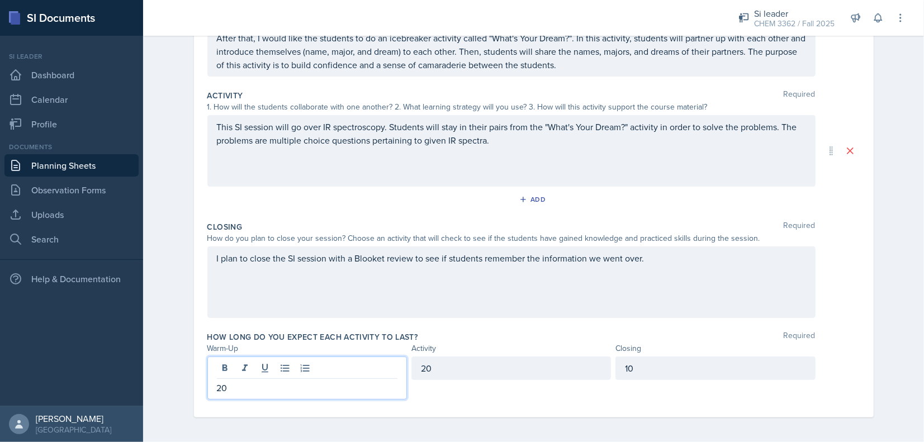
click at [421, 371] on div "20" at bounding box center [511, 368] width 200 height 23
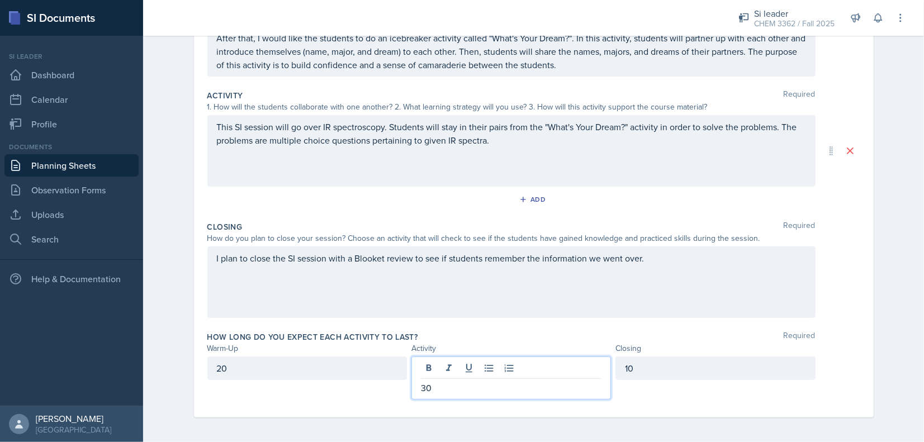
click at [367, 327] on div "How long do you expect each activity to last? Required Warm-Up Activity Closing…" at bounding box center [533, 368] width 653 height 82
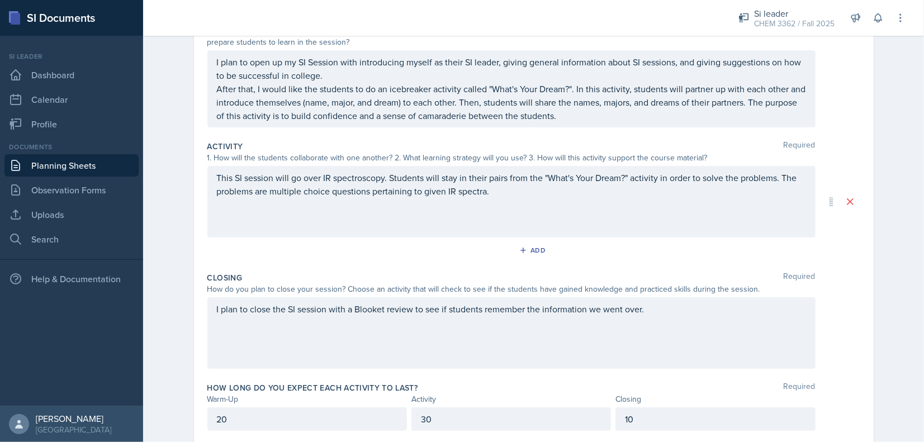
scroll to position [170, 0]
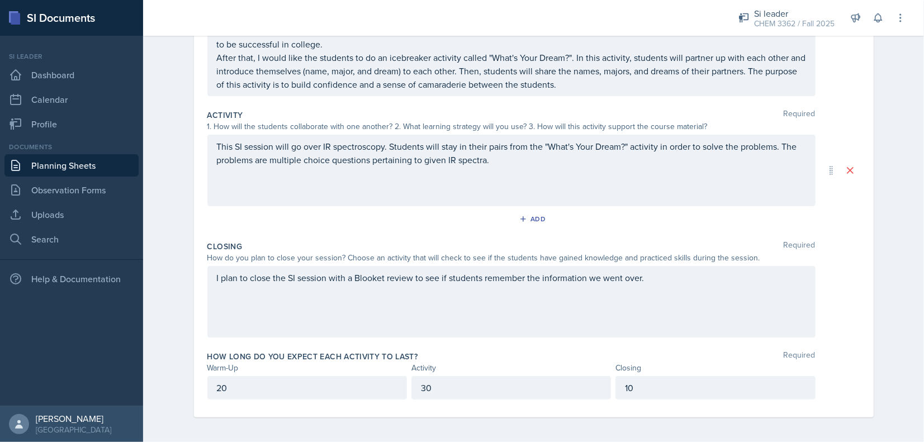
drag, startPoint x: 254, startPoint y: 397, endPoint x: 255, endPoint y: 388, distance: 9.6
click at [254, 397] on div "How long do you expect each activity to last? Required Warm-Up Activity Closing…" at bounding box center [533, 378] width 653 height 62
click at [253, 387] on p "20" at bounding box center [307, 387] width 181 height 13
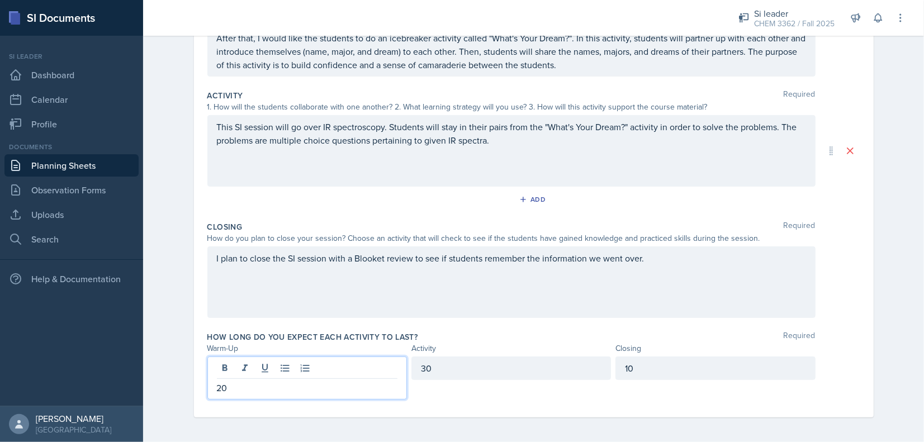
click at [383, 294] on div "I plan to close the SI session with a Blooket review to see if students remembe…" at bounding box center [511, 282] width 608 height 72
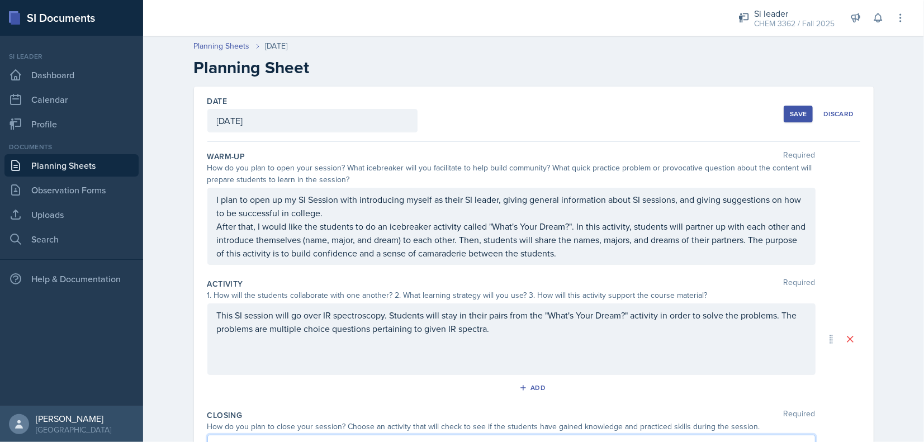
scroll to position [0, 0]
click at [794, 122] on button "Save" at bounding box center [798, 115] width 29 height 17
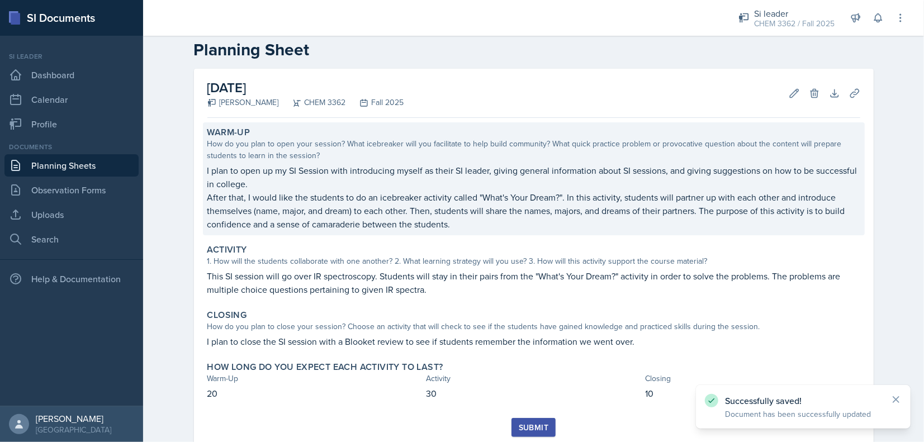
scroll to position [54, 0]
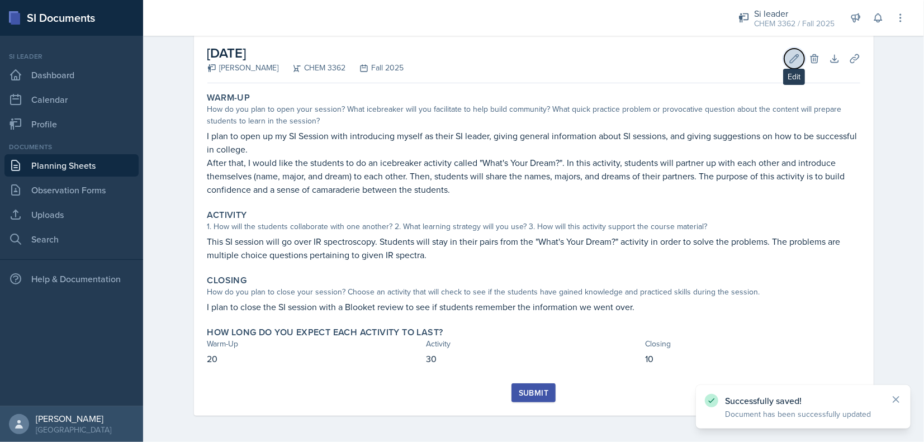
click at [789, 58] on icon at bounding box center [794, 58] width 11 height 11
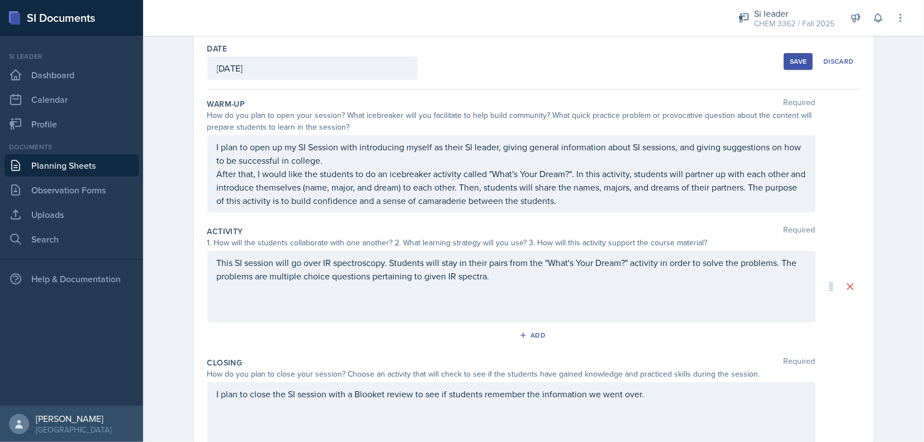
drag, startPoint x: 512, startPoint y: 288, endPoint x: 502, endPoint y: 274, distance: 16.9
click at [512, 287] on div "This SI session will go over IR spectroscopy. Students will stay in their pairs…" at bounding box center [511, 287] width 608 height 72
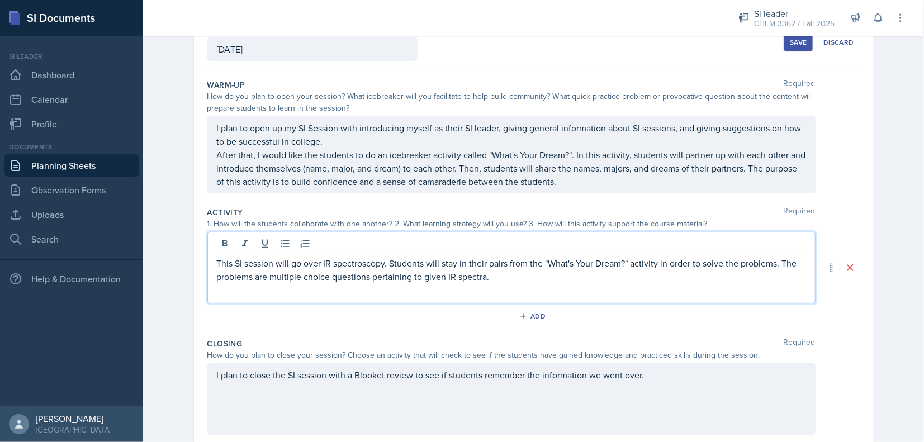
click at [502, 274] on p "This SI session will go over IR spectroscopy. Students will stay in their pairs…" at bounding box center [511, 270] width 589 height 27
click at [795, 41] on div "Save" at bounding box center [798, 42] width 17 height 9
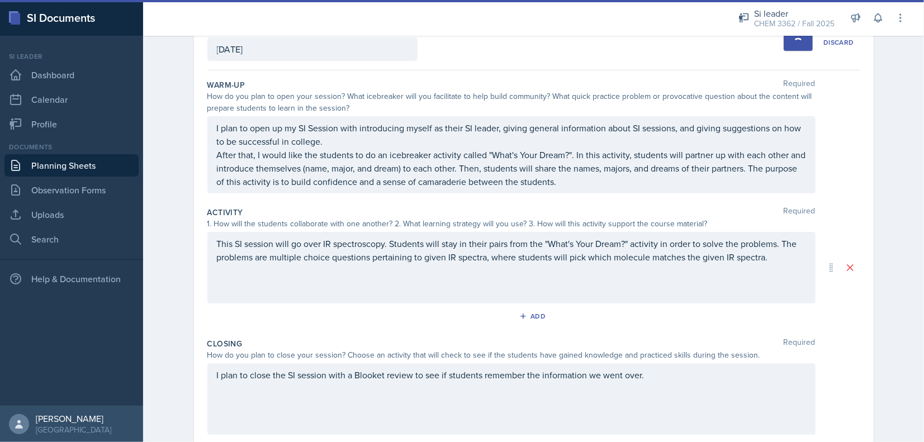
scroll to position [54, 0]
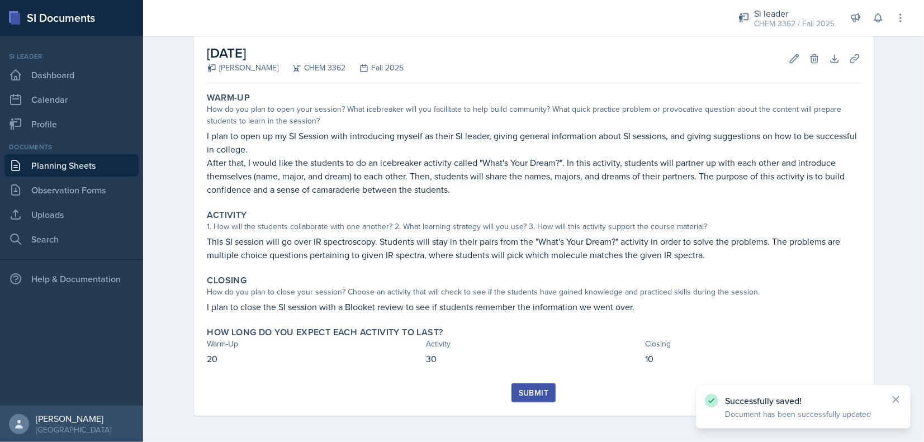
click at [530, 396] on div "Submit" at bounding box center [534, 392] width 30 height 9
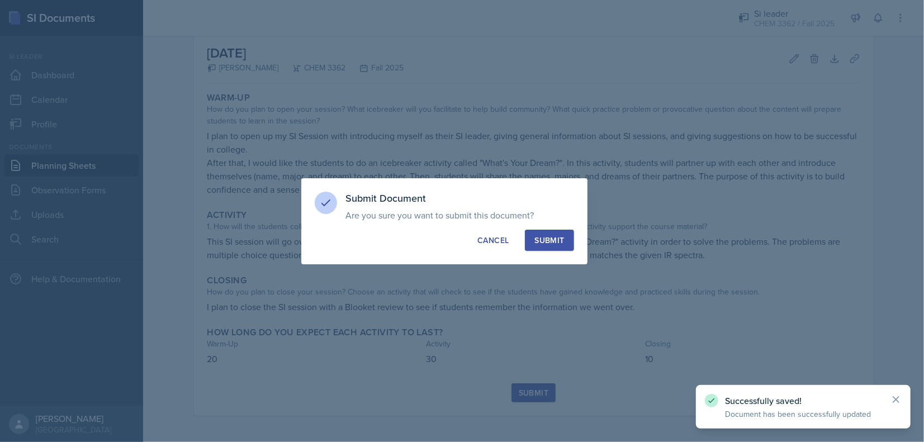
click at [555, 240] on div "Submit" at bounding box center [549, 240] width 30 height 11
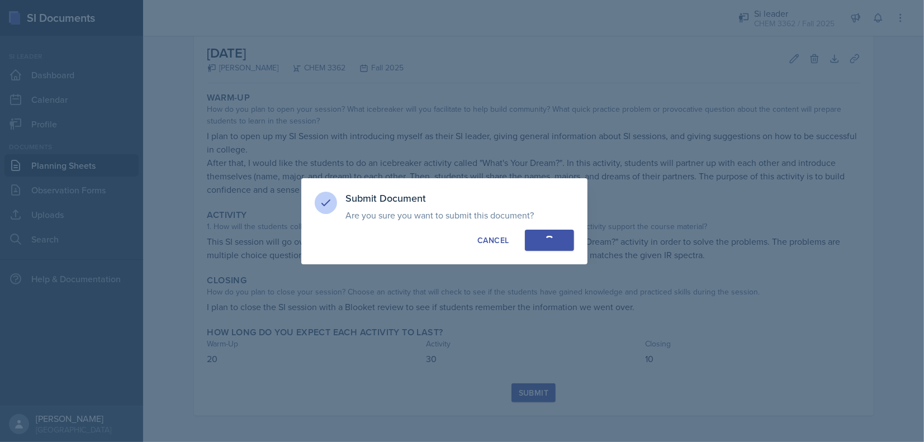
scroll to position [21, 0]
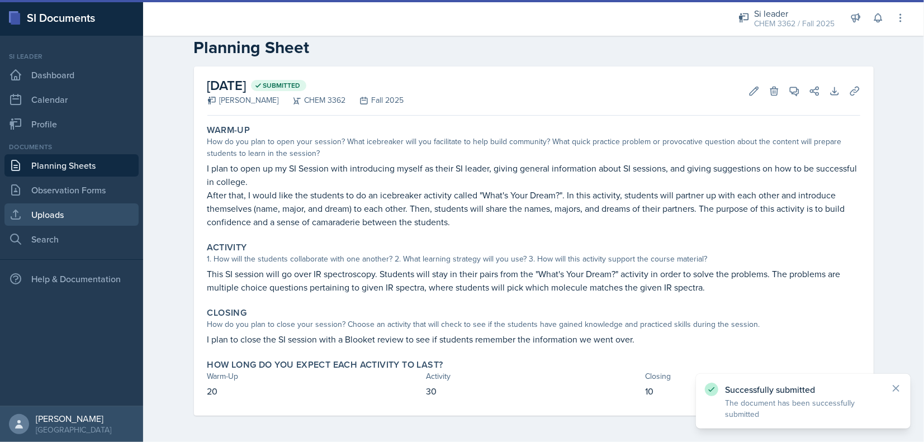
click at [26, 208] on link "Uploads" at bounding box center [71, 214] width 134 height 22
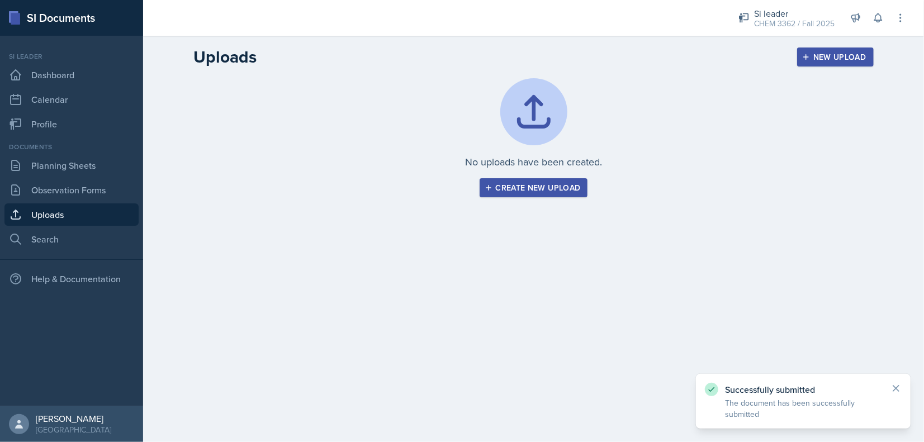
click at [819, 58] on div "New Upload" at bounding box center [835, 57] width 62 height 9
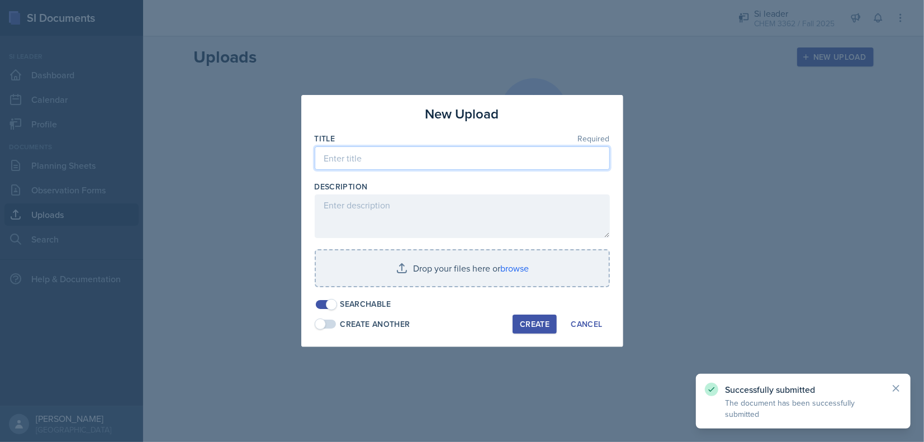
click at [440, 159] on input at bounding box center [462, 157] width 295 height 23
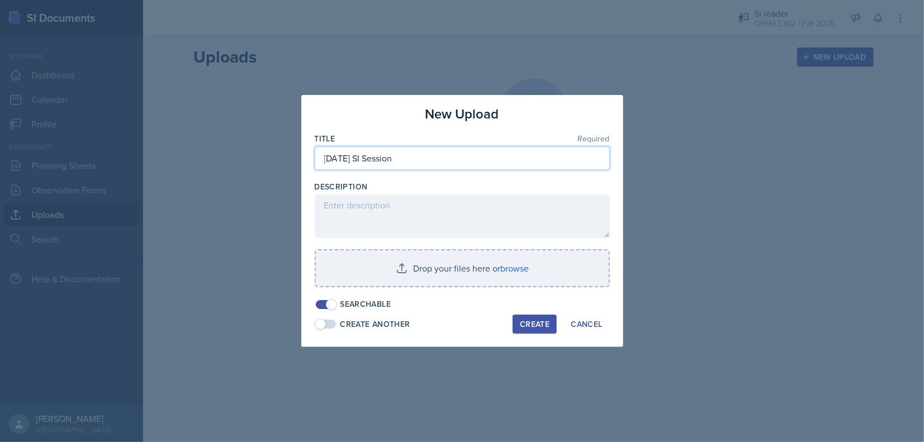
type input "[DATE] SI Session"
click at [422, 290] on div at bounding box center [462, 292] width 295 height 11
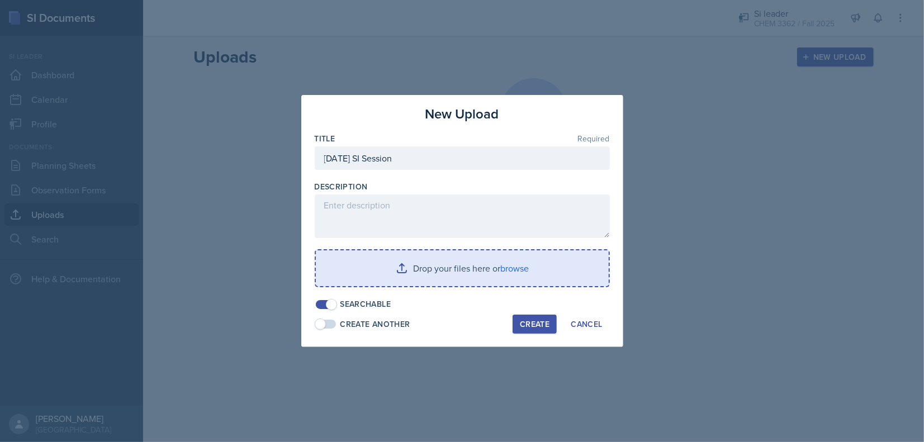
click at [409, 278] on input "file" at bounding box center [462, 268] width 293 height 36
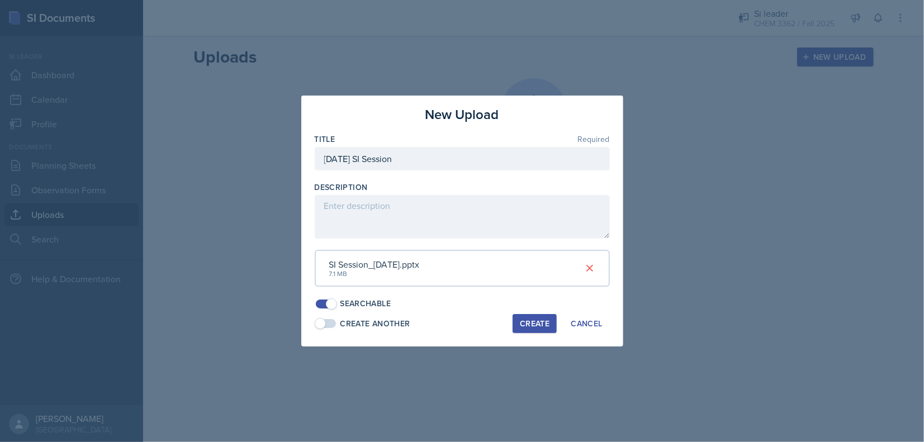
click at [533, 321] on div "Create" at bounding box center [535, 323] width 30 height 9
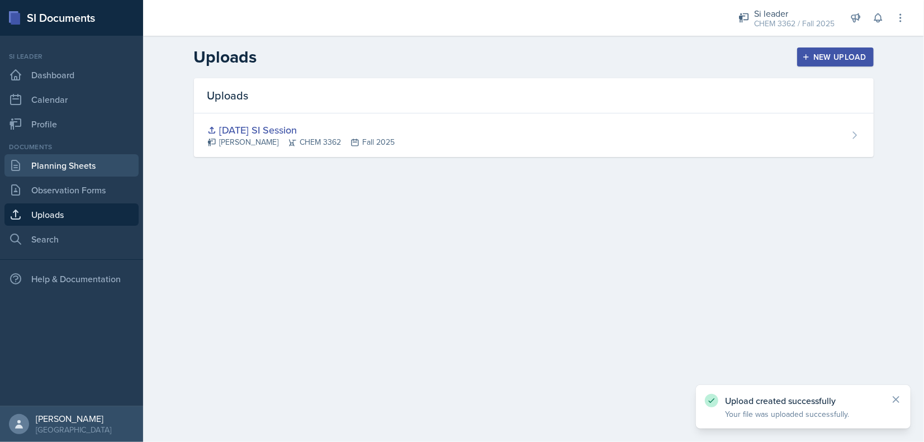
click at [56, 173] on link "Planning Sheets" at bounding box center [71, 165] width 134 height 22
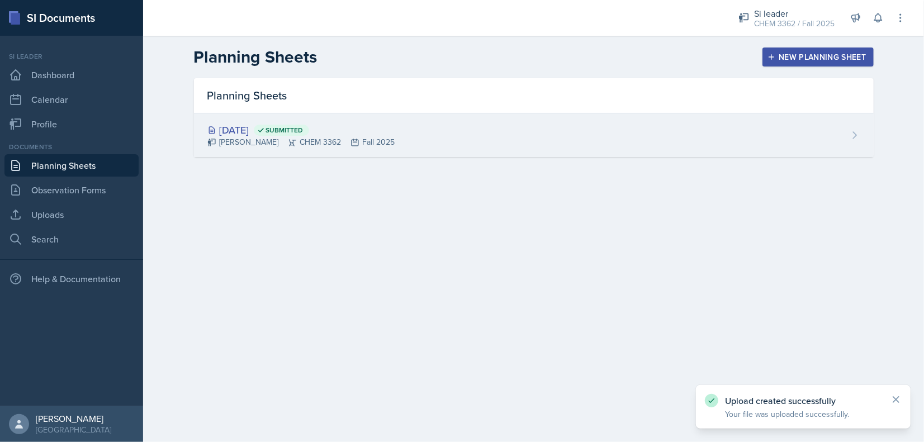
click at [821, 122] on div "[DATE] Submitted [PERSON_NAME] CHEM 3362 Fall 2025" at bounding box center [534, 135] width 680 height 44
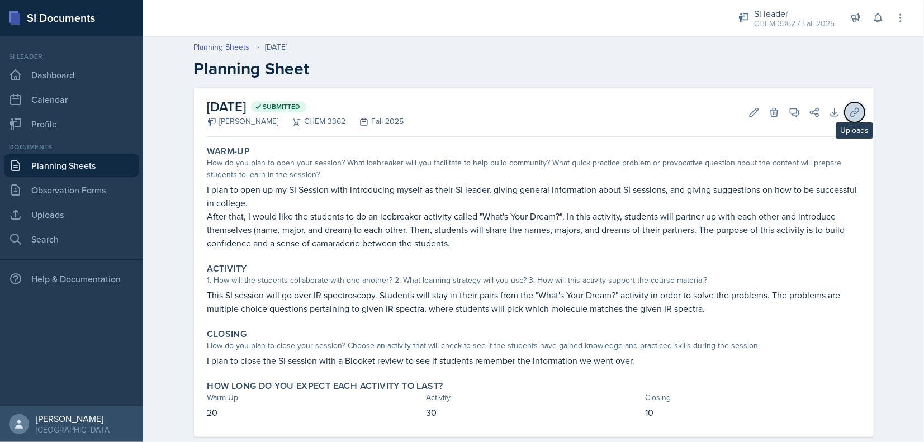
click at [849, 111] on icon at bounding box center [854, 112] width 11 height 11
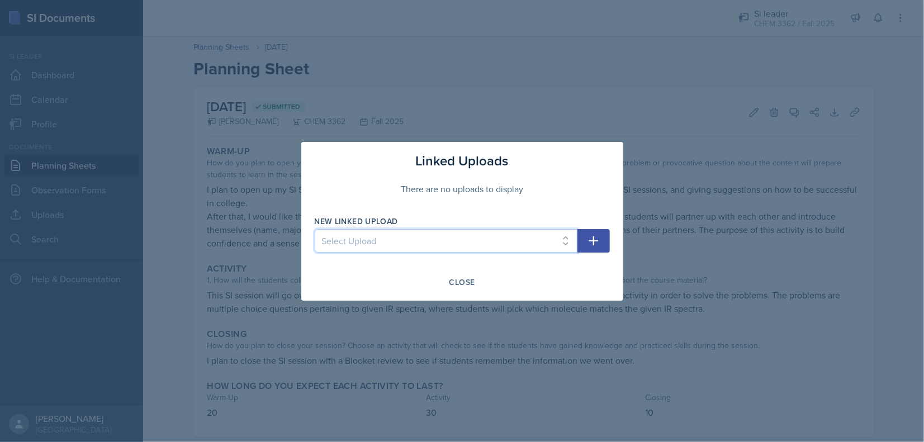
click at [418, 240] on select "Select Upload [DATE] SI Session" at bounding box center [446, 240] width 263 height 23
select select "f8e21bcb-5309-4860-8b2e-2a3c2d09673e"
click at [315, 229] on select "Select Upload [DATE] SI Session" at bounding box center [446, 240] width 263 height 23
click at [589, 243] on icon "button" at bounding box center [593, 240] width 13 height 13
select select
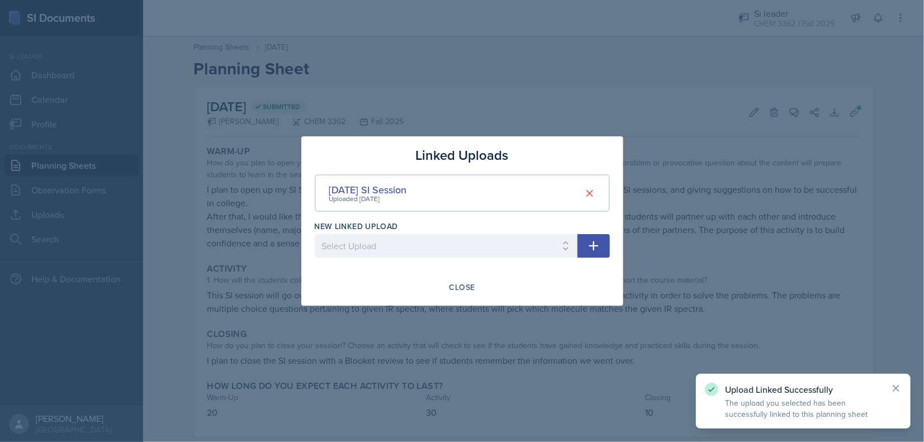
click at [453, 297] on div "Linked Uploads [DATE] SI Session Uploaded [DATE] New Linked Upload Select Uploa…" at bounding box center [462, 220] width 322 height 169
click at [453, 295] on button "Close" at bounding box center [462, 287] width 40 height 19
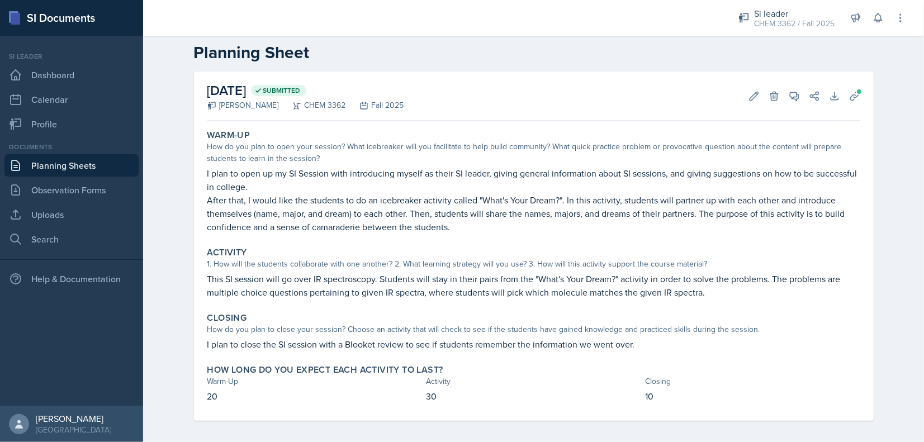
scroll to position [21, 0]
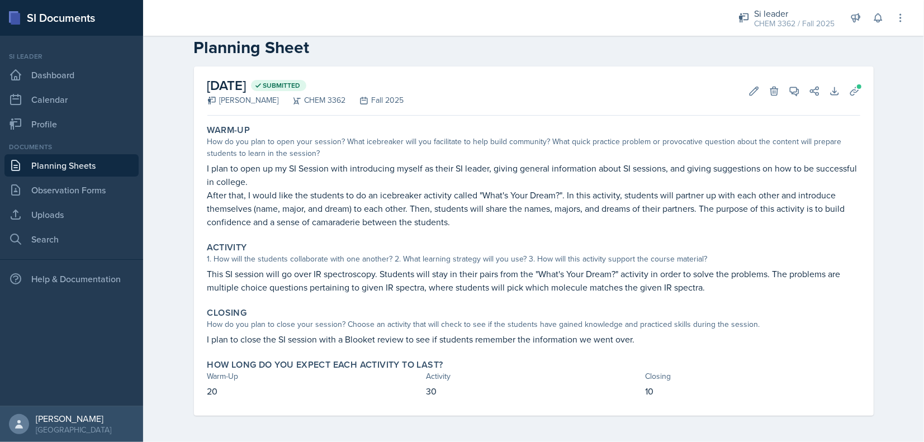
click at [78, 163] on link "Planning Sheets" at bounding box center [71, 165] width 134 height 22
